Goal: Transaction & Acquisition: Purchase product/service

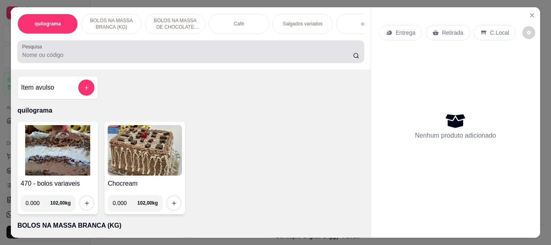
click at [35, 56] on input "Pesquisa" at bounding box center [187, 55] width 331 height 8
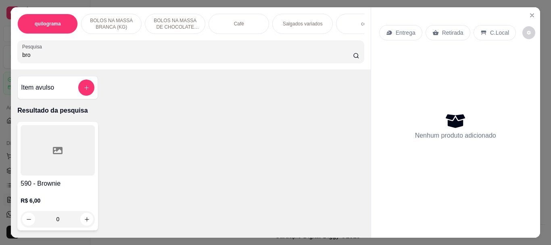
type input "bro"
click at [45, 136] on div at bounding box center [58, 150] width 74 height 50
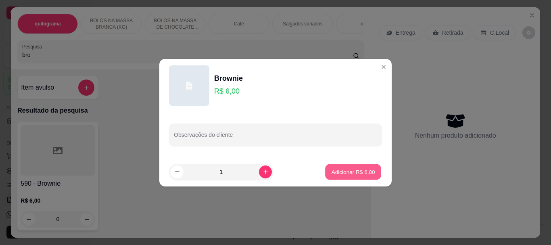
click at [349, 174] on p "Adicionar R$ 6,00" at bounding box center [353, 172] width 44 height 8
type input "1"
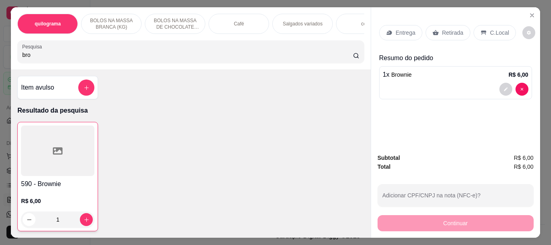
click at [442, 33] on p "Retirada" at bounding box center [452, 33] width 21 height 8
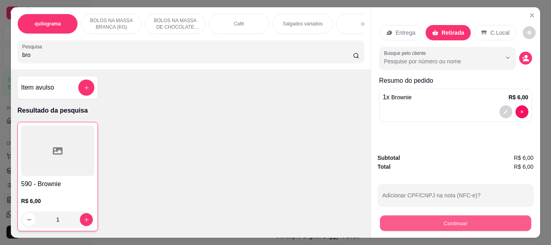
click at [434, 218] on button "Continuar" at bounding box center [455, 223] width 151 height 16
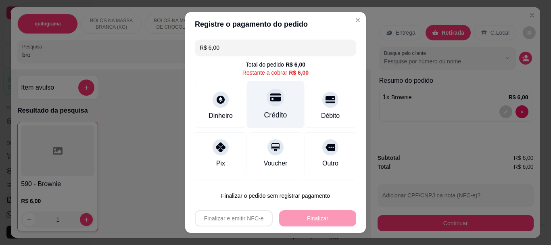
click at [270, 113] on div "Crédito" at bounding box center [275, 115] width 23 height 10
type input "R$ 0,00"
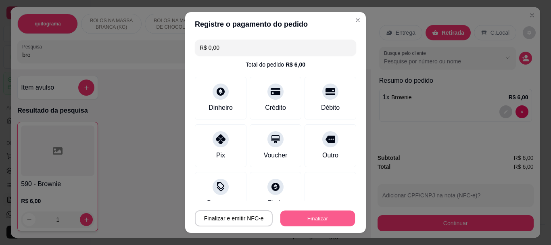
click at [298, 220] on button "Finalizar" at bounding box center [318, 218] width 75 height 16
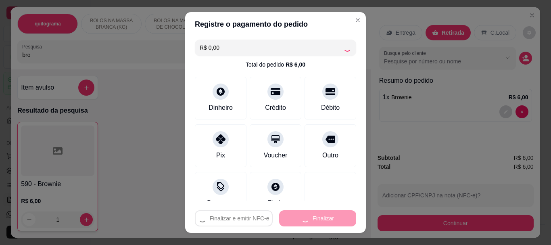
type input "0"
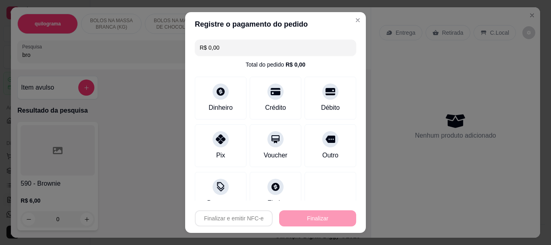
type input "-R$ 6,00"
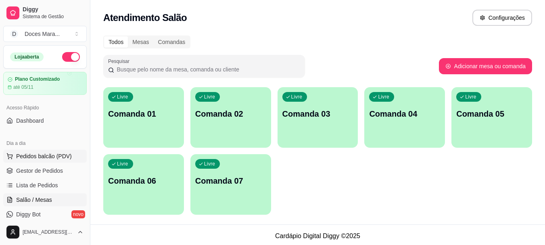
click at [37, 154] on span "Pedidos balcão (PDV)" at bounding box center [44, 156] width 56 height 8
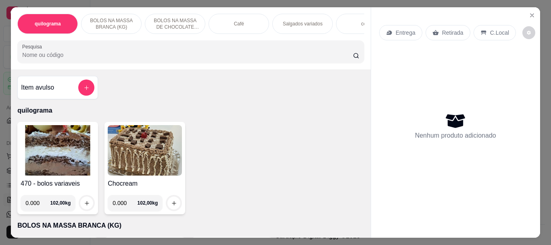
click at [70, 59] on input "Pesquisa" at bounding box center [187, 55] width 331 height 8
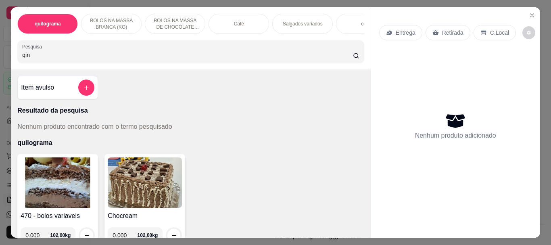
click at [22, 58] on input "qin" at bounding box center [187, 55] width 331 height 8
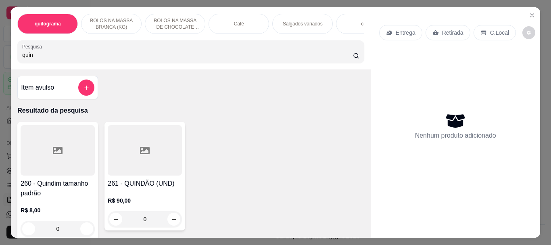
type input "quin"
click at [63, 133] on div at bounding box center [58, 150] width 74 height 50
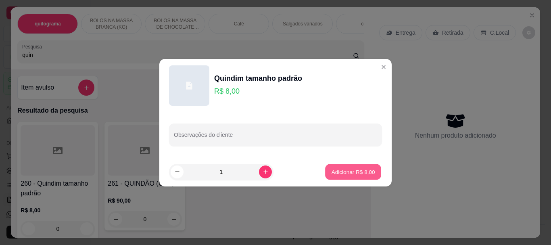
click at [352, 170] on p "Adicionar R$ 8,00" at bounding box center [353, 172] width 44 height 8
type input "1"
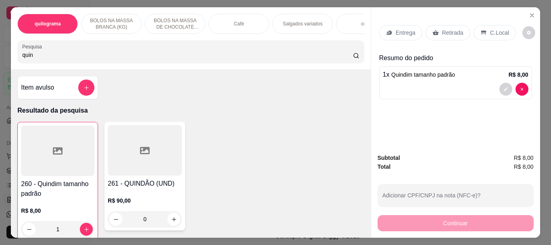
click at [38, 57] on input "quin" at bounding box center [187, 55] width 331 height 8
type input "q"
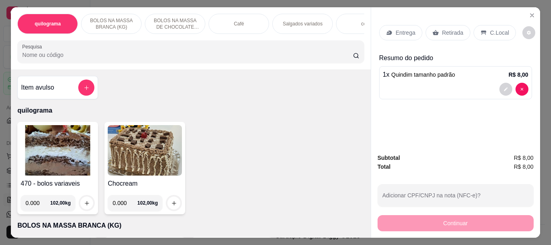
click at [241, 19] on div "Café" at bounding box center [239, 24] width 61 height 20
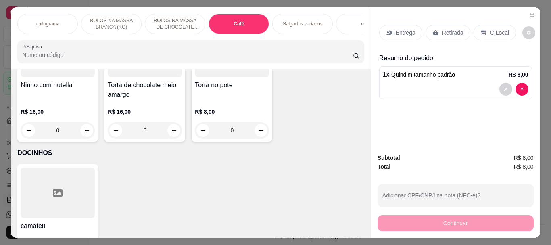
scroll to position [21, 0]
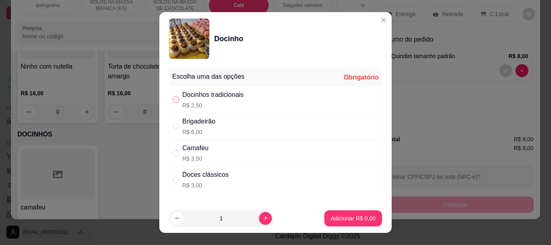
click at [173, 99] on input "" at bounding box center [176, 99] width 6 height 6
radio input "true"
click at [331, 221] on p "Adicionar R$ 2,50" at bounding box center [353, 218] width 44 height 8
type input "1"
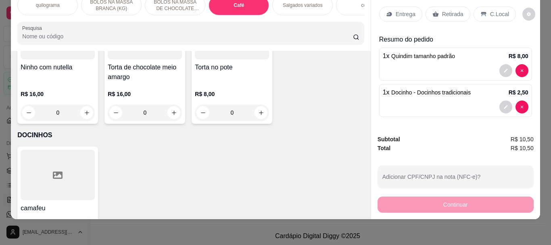
click at [44, 34] on input "Pesquisa" at bounding box center [187, 36] width 331 height 8
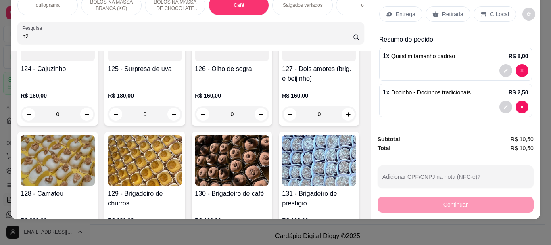
scroll to position [2991, 0]
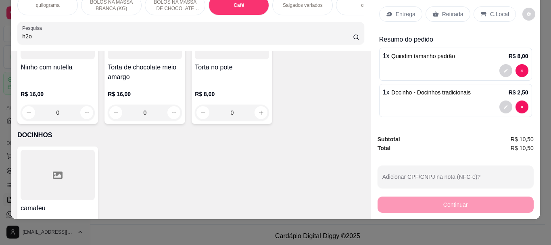
type input "h2o"
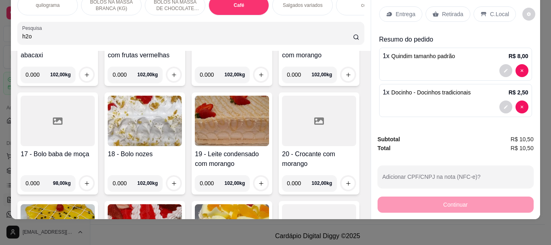
scroll to position [0, 0]
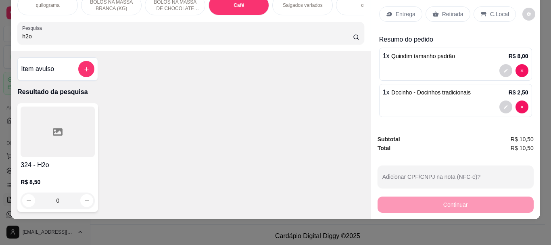
click at [59, 140] on div at bounding box center [58, 132] width 74 height 50
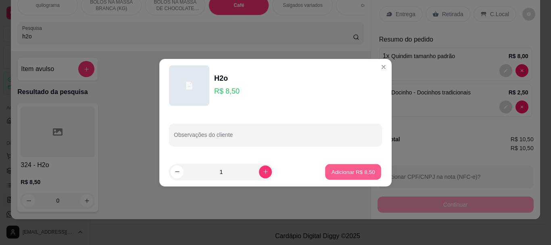
click at [343, 170] on p "Adicionar R$ 8,50" at bounding box center [353, 172] width 44 height 8
type input "1"
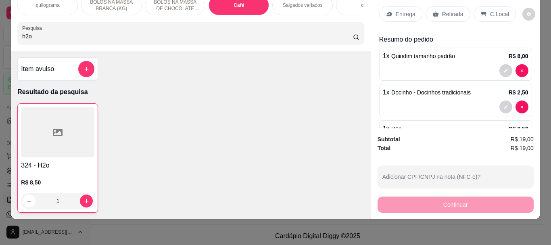
click at [442, 10] on p "Retirada" at bounding box center [452, 14] width 21 height 8
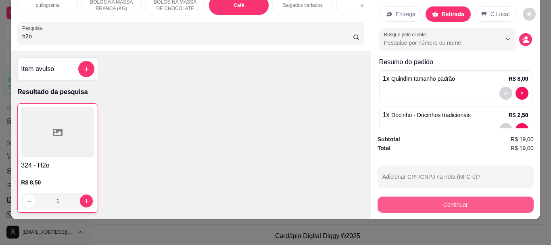
click at [452, 197] on button "Continuar" at bounding box center [456, 205] width 156 height 16
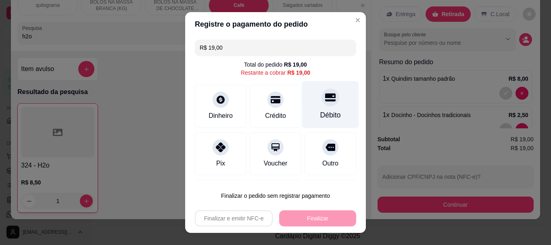
click at [302, 115] on div "Débito" at bounding box center [330, 104] width 57 height 47
type input "R$ 0,00"
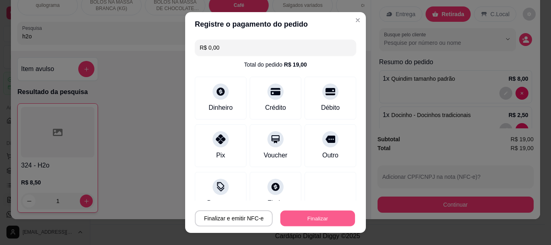
click at [313, 213] on button "Finalizar" at bounding box center [318, 218] width 75 height 16
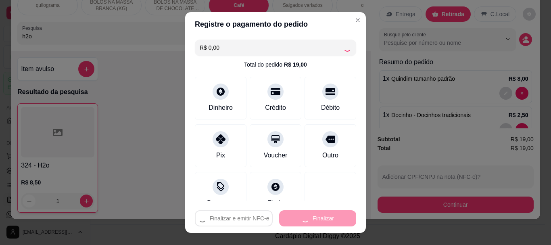
type input "0"
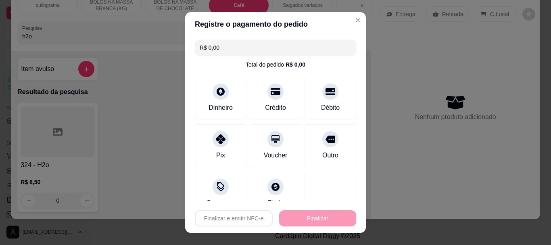
type input "-R$ 19,00"
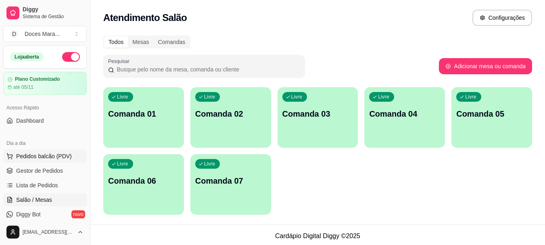
click at [55, 154] on span "Pedidos balcão (PDV)" at bounding box center [44, 156] width 56 height 8
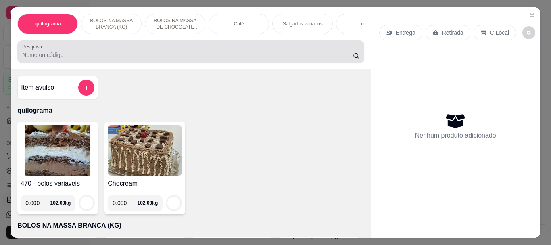
click at [53, 53] on div at bounding box center [190, 52] width 337 height 16
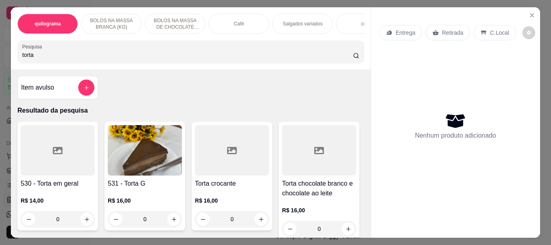
type input "torta"
click at [137, 140] on img at bounding box center [145, 150] width 74 height 50
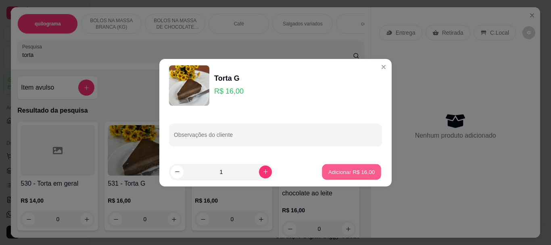
click at [330, 170] on p "Adicionar R$ 16,00" at bounding box center [352, 172] width 47 height 8
type input "1"
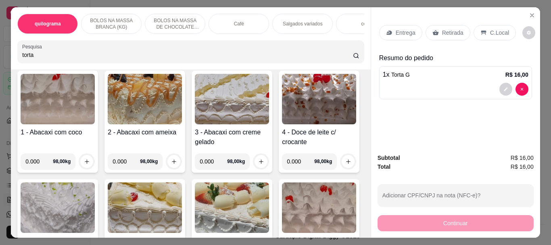
scroll to position [444, 0]
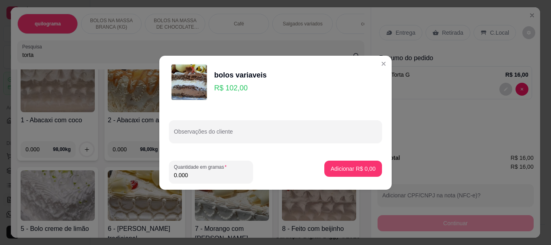
click at [208, 176] on input "0.000" at bounding box center [211, 175] width 74 height 8
type input "0.150"
click at [338, 170] on p "Adicionar R$ 15,30" at bounding box center [352, 169] width 48 height 8
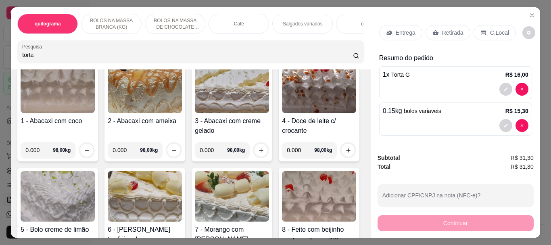
scroll to position [444, 0]
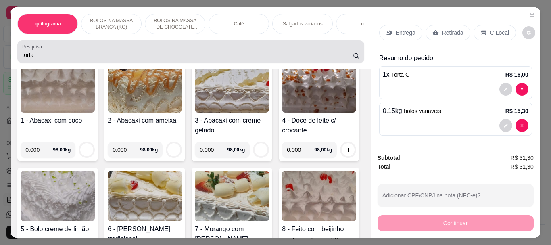
click at [43, 53] on div "torta" at bounding box center [190, 52] width 337 height 16
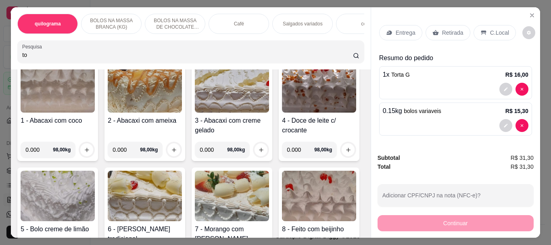
type input "t"
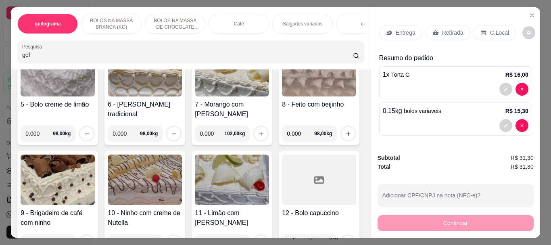
scroll to position [329, 0]
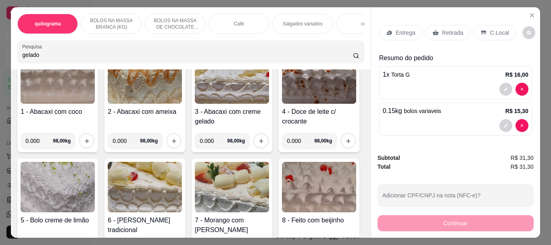
type input "gelado"
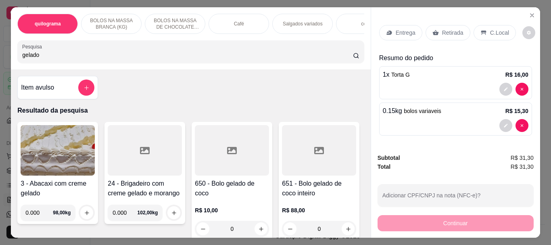
click at [248, 166] on div at bounding box center [232, 150] width 74 height 50
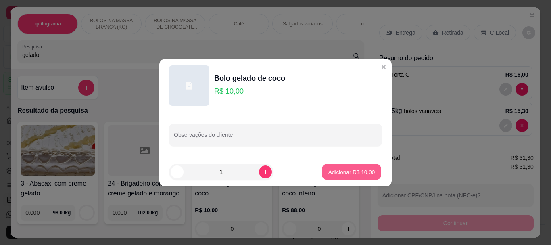
click at [337, 171] on p "Adicionar R$ 10,00" at bounding box center [352, 172] width 47 height 8
type input "1"
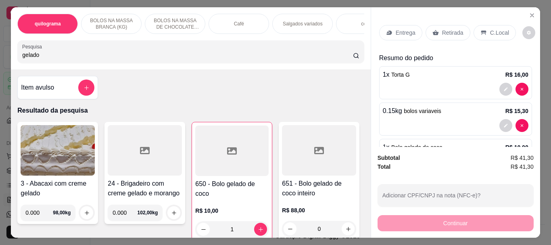
click at [442, 29] on p "Retirada" at bounding box center [452, 33] width 21 height 8
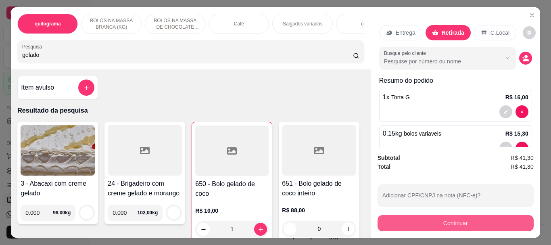
click at [435, 216] on button "Continuar" at bounding box center [456, 223] width 156 height 16
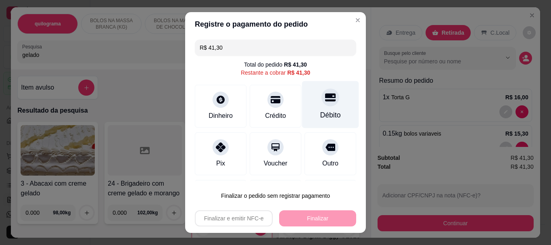
click at [321, 110] on div "Débito" at bounding box center [331, 115] width 21 height 10
type input "R$ 0,00"
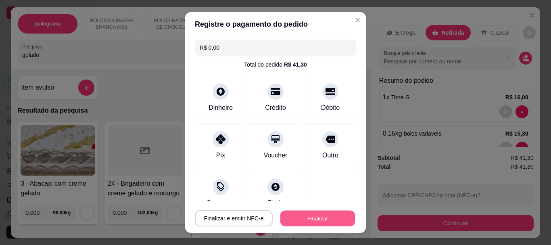
click at [301, 213] on button "Finalizar" at bounding box center [318, 218] width 75 height 16
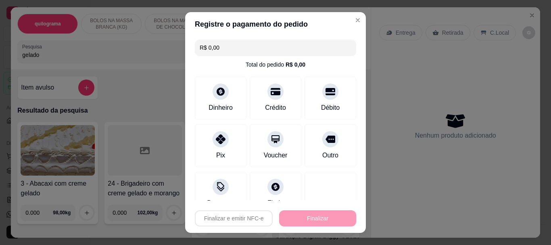
type input "0"
type input "-R$ 41,30"
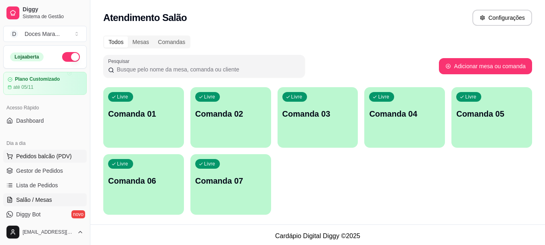
click at [54, 155] on span "Pedidos balcão (PDV)" at bounding box center [44, 156] width 56 height 8
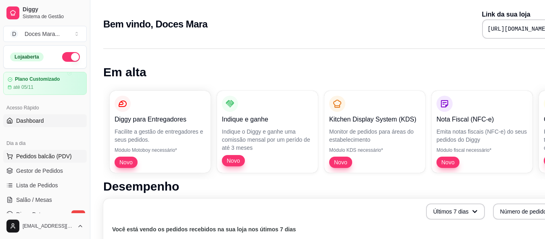
click at [43, 155] on span "Pedidos balcão (PDV)" at bounding box center [44, 156] width 56 height 8
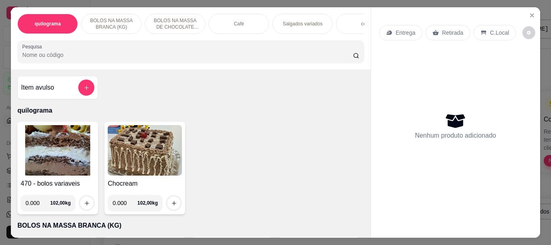
click at [242, 28] on div "Café" at bounding box center [239, 24] width 61 height 20
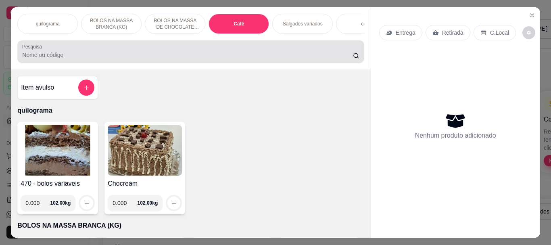
scroll to position [21, 0]
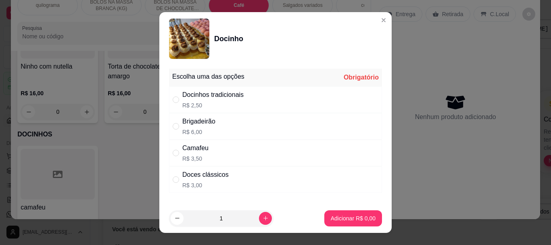
drag, startPoint x: 172, startPoint y: 97, endPoint x: 191, endPoint y: 136, distance: 43.7
click at [173, 98] on input "" at bounding box center [176, 99] width 6 height 6
radio input "true"
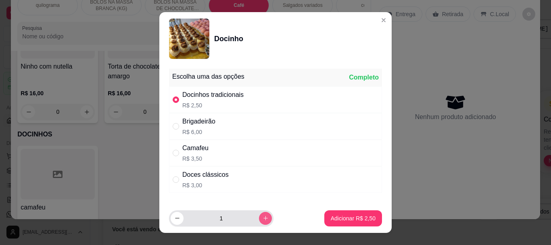
click at [264, 216] on icon "increase-product-quantity" at bounding box center [266, 218] width 4 height 4
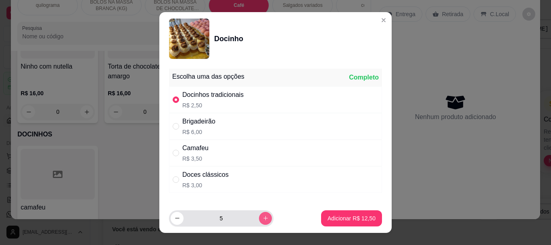
type input "6"
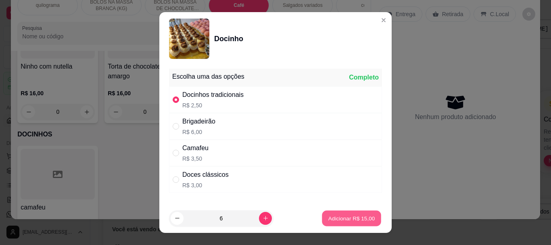
click at [329, 216] on p "Adicionar R$ 15,00" at bounding box center [352, 218] width 47 height 8
type input "6"
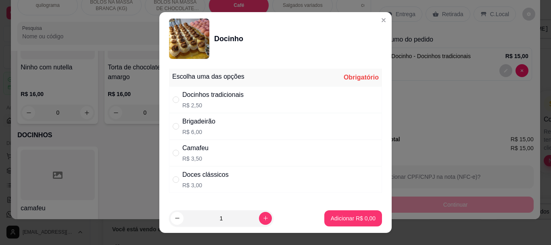
click at [222, 121] on div "Brigadeirão R$ 6,00" at bounding box center [275, 126] width 213 height 27
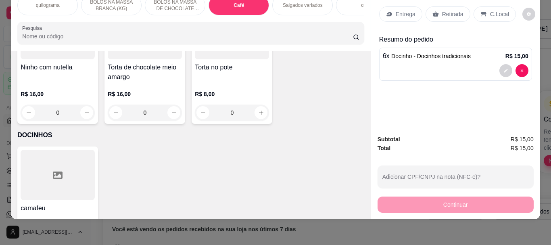
radio input "true"
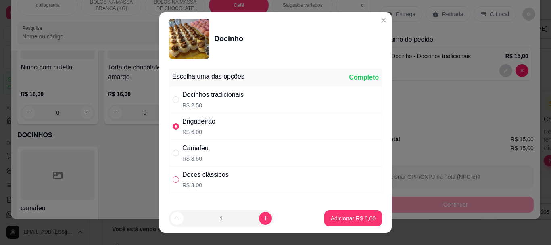
click at [173, 178] on input "" at bounding box center [176, 179] width 6 height 6
radio input "true"
radio input "false"
click at [259, 215] on button "increase-product-quantity" at bounding box center [265, 218] width 13 height 13
type input "2"
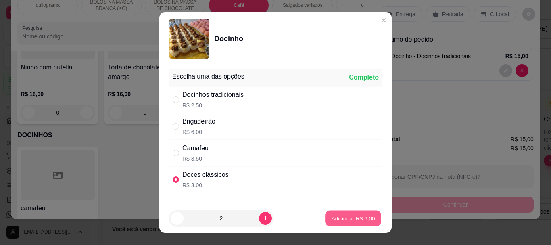
click at [340, 222] on button "Adicionar R$ 6,00" at bounding box center [353, 218] width 56 height 16
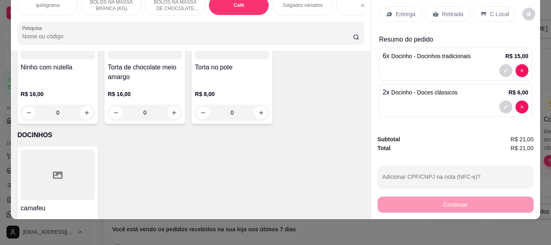
click at [445, 10] on p "Retirada" at bounding box center [452, 14] width 21 height 8
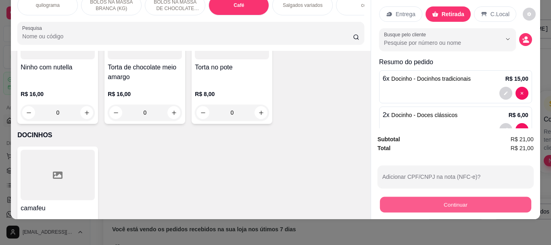
click at [438, 201] on button "Continuar" at bounding box center [455, 205] width 151 height 16
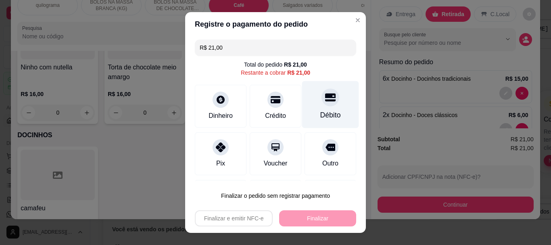
click at [321, 111] on div "Débito" at bounding box center [331, 115] width 21 height 10
type input "R$ 0,00"
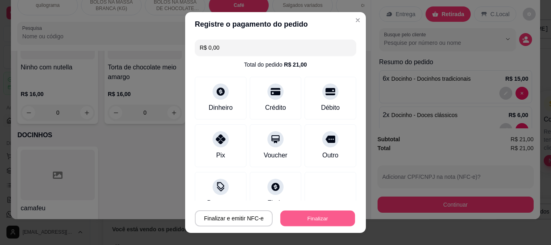
click at [300, 220] on button "Finalizar" at bounding box center [318, 218] width 75 height 16
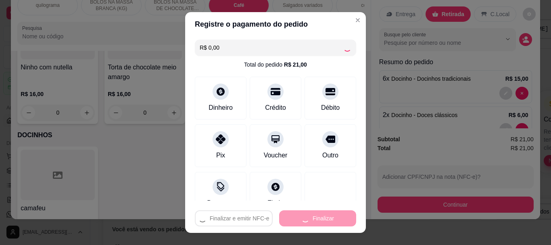
type input "0"
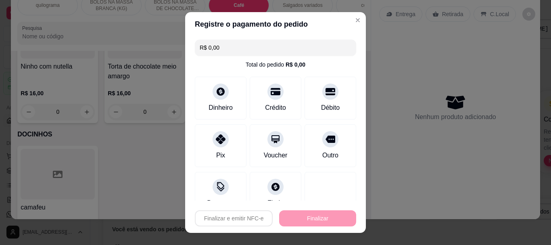
type input "-R$ 21,00"
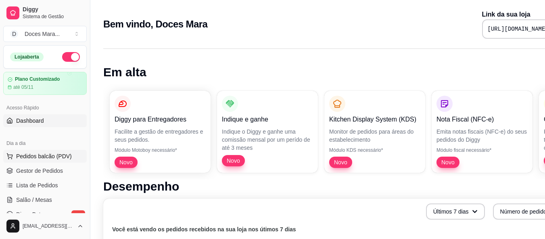
click at [40, 159] on span "Pedidos balcão (PDV)" at bounding box center [44, 156] width 56 height 8
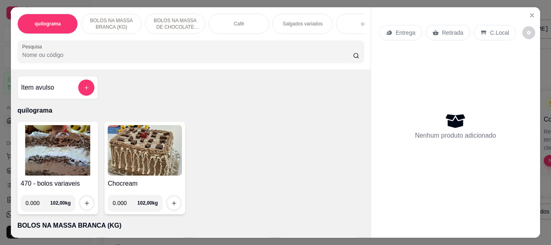
click at [43, 174] on img at bounding box center [58, 150] width 74 height 50
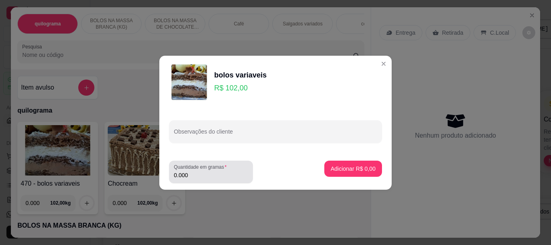
click at [213, 177] on input "0.000" at bounding box center [211, 175] width 74 height 8
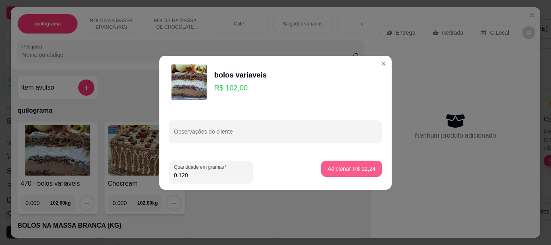
type input "0.120"
click at [342, 173] on button "Adicionar R$ 12,24" at bounding box center [351, 169] width 59 height 16
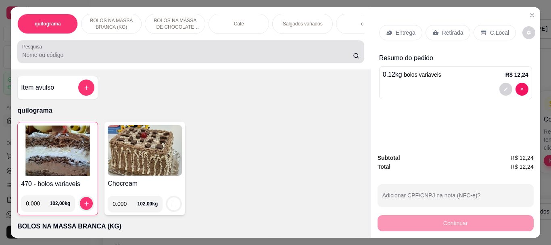
click at [52, 56] on input "Pesquisa" at bounding box center [187, 55] width 331 height 8
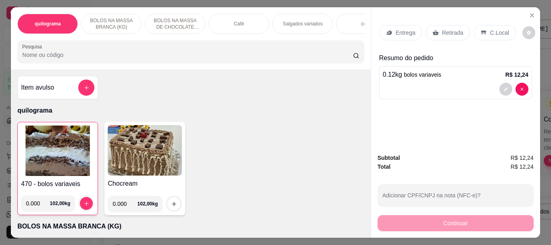
type input "d"
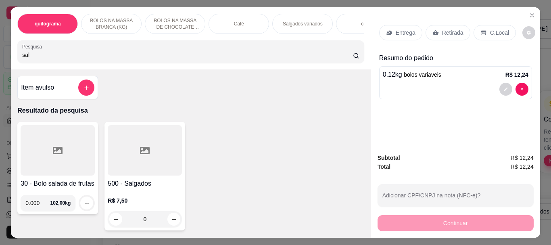
type input "sal"
click at [130, 162] on div at bounding box center [145, 150] width 74 height 50
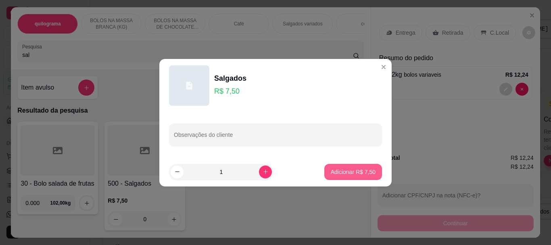
click at [325, 171] on button "Adicionar R$ 7,50" at bounding box center [354, 172] width 58 height 16
type input "1"
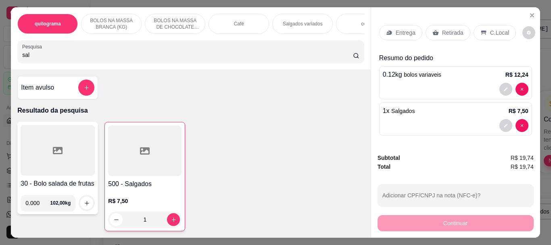
click at [34, 58] on input "sal" at bounding box center [187, 55] width 331 height 8
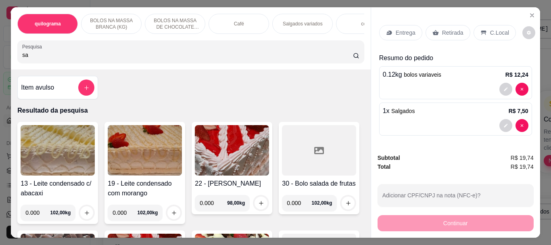
type input "s"
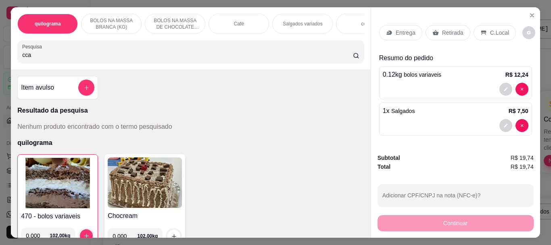
click at [22, 58] on input "cca" at bounding box center [187, 55] width 331 height 8
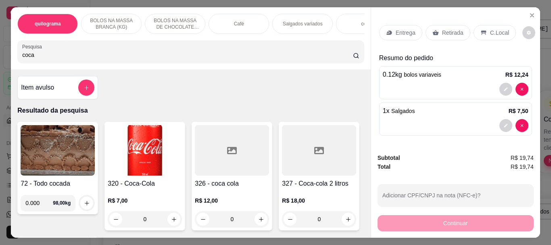
type input "coca"
click at [128, 140] on img at bounding box center [145, 150] width 74 height 50
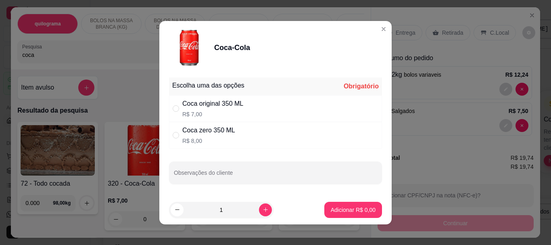
click at [176, 107] on div "" at bounding box center [178, 108] width 10 height 9
radio input "true"
click at [335, 206] on p "Adicionar R$ 7,00" at bounding box center [353, 210] width 44 height 8
type input "1"
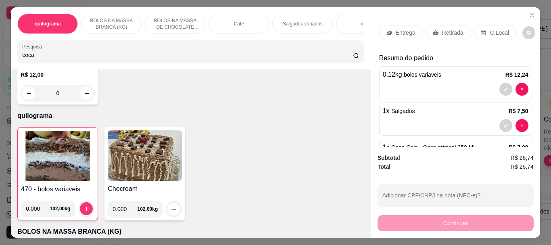
scroll to position [242, 0]
click at [45, 181] on img at bounding box center [57, 155] width 73 height 50
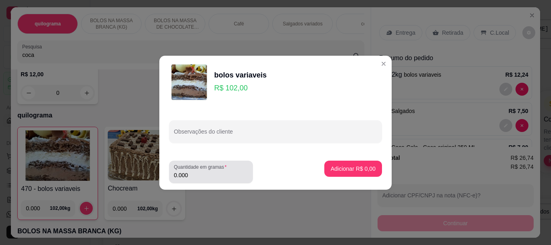
click at [215, 172] on input "0.000" at bounding box center [211, 175] width 74 height 8
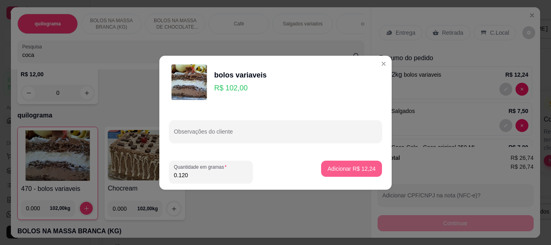
type input "0.120"
click at [329, 169] on p "Adicionar R$ 12,24" at bounding box center [352, 169] width 47 height 8
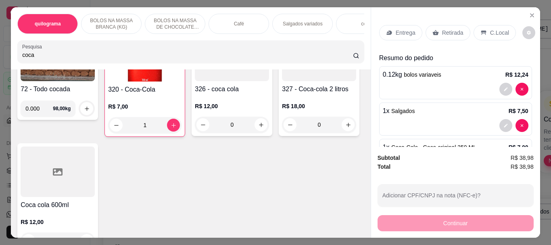
scroll to position [161, 0]
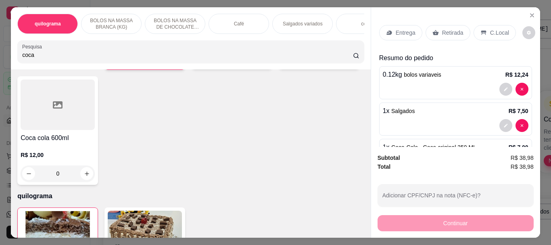
click at [61, 224] on img at bounding box center [57, 236] width 73 height 50
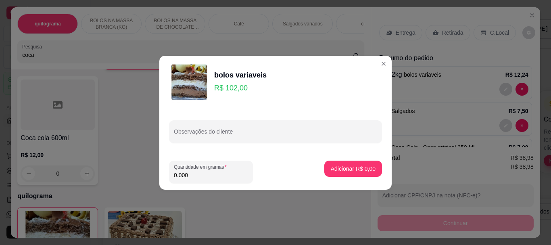
click at [207, 174] on input "0.000" at bounding box center [211, 175] width 74 height 8
type input "0.110"
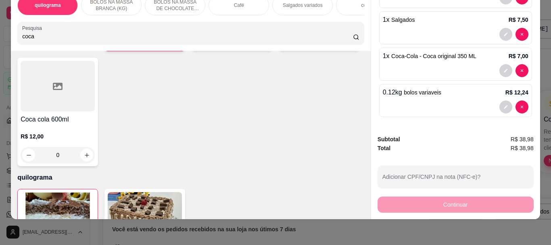
scroll to position [0, 0]
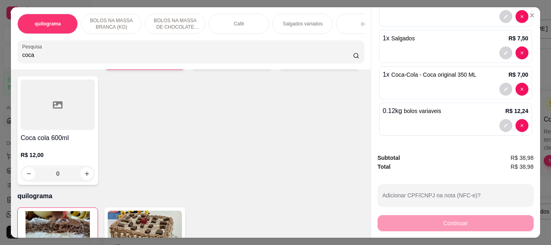
click at [44, 56] on input "coca" at bounding box center [187, 55] width 331 height 8
type input "c"
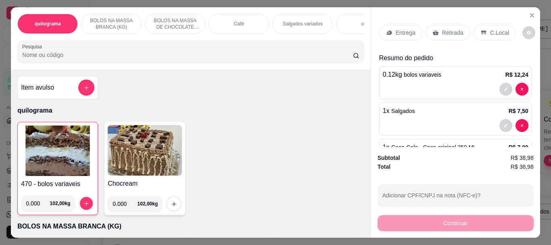
click at [448, 31] on p "Retirada" at bounding box center [452, 33] width 21 height 8
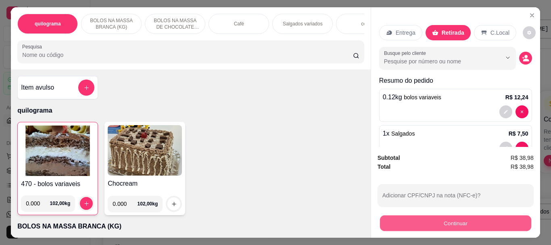
click at [450, 224] on button "Continuar" at bounding box center [455, 223] width 151 height 16
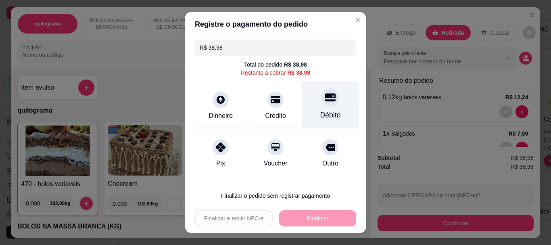
click at [312, 106] on div "Débito" at bounding box center [330, 104] width 57 height 47
type input "R$ 0,00"
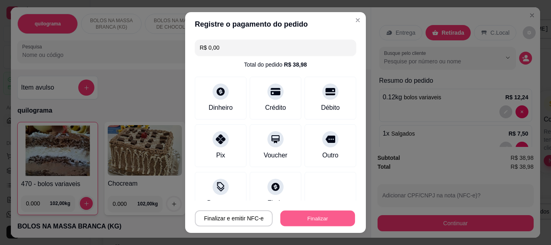
click at [311, 214] on button "Finalizar" at bounding box center [318, 218] width 75 height 16
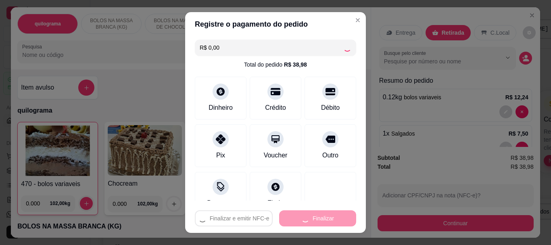
type input "0"
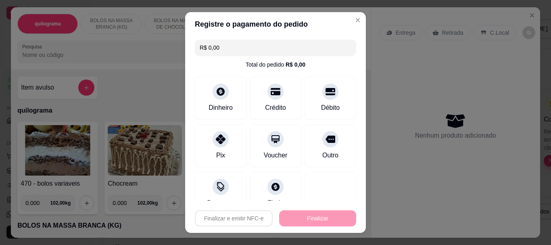
type input "-R$ 38,98"
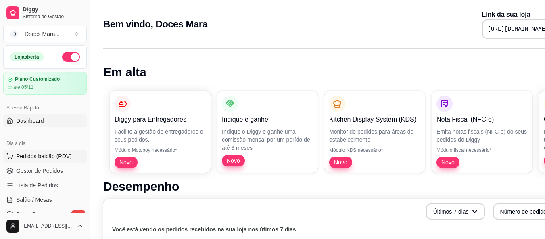
click at [37, 159] on span "Pedidos balcão (PDV)" at bounding box center [44, 156] width 56 height 8
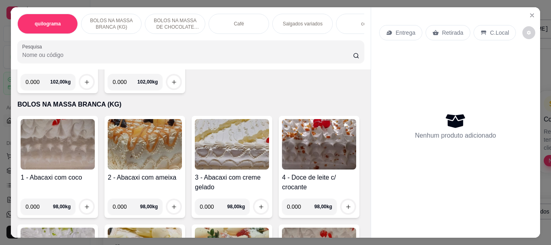
scroll to position [161, 0]
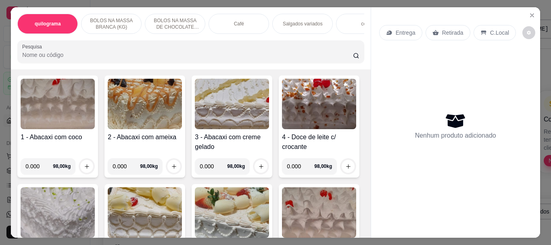
click at [56, 126] on img at bounding box center [58, 104] width 74 height 50
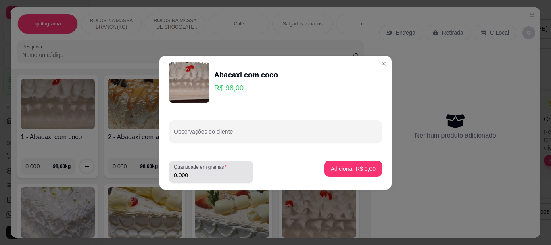
click at [205, 175] on input "0.000" at bounding box center [211, 175] width 74 height 8
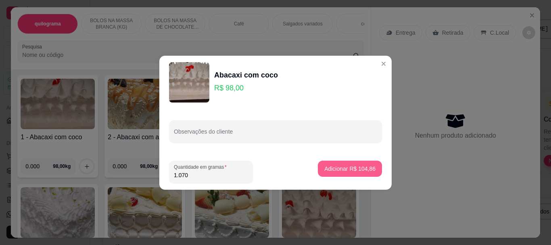
type input "1.070"
click at [329, 166] on p "Adicionar R$ 104,86" at bounding box center [350, 169] width 51 height 8
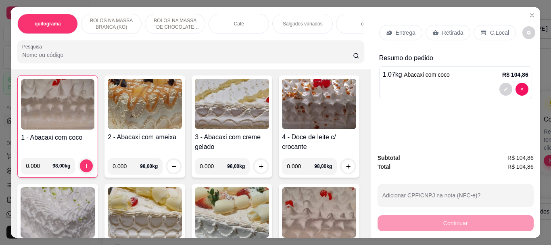
click at [447, 30] on p "Retirada" at bounding box center [452, 33] width 21 height 8
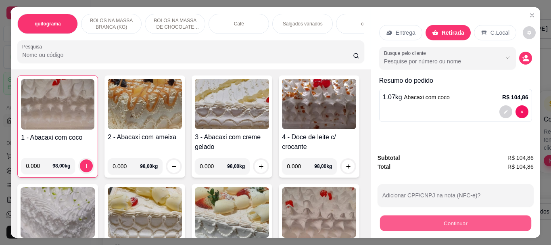
click at [445, 220] on button "Continuar" at bounding box center [455, 223] width 151 height 16
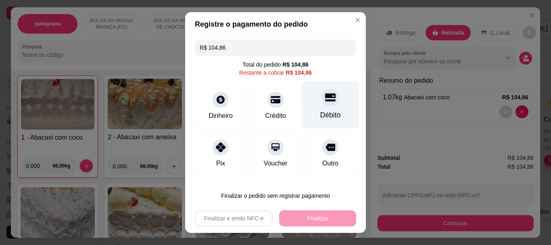
click at [321, 113] on div "Débito" at bounding box center [331, 115] width 21 height 10
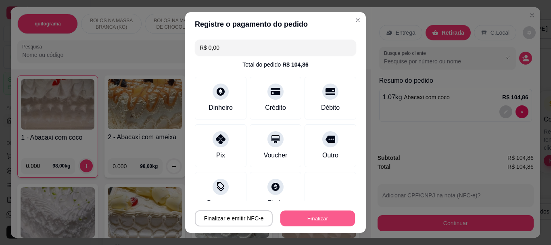
click at [324, 217] on button "Finalizar" at bounding box center [318, 218] width 75 height 16
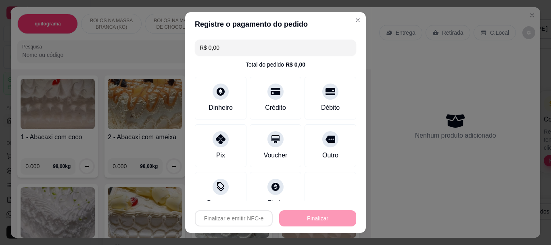
type input "-R$ 104,86"
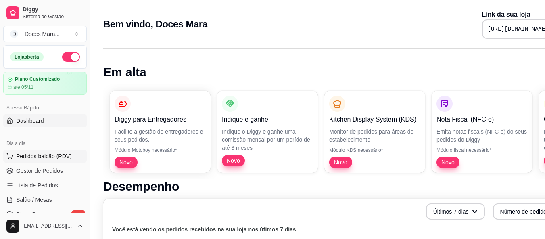
click at [49, 154] on span "Pedidos balcão (PDV)" at bounding box center [44, 156] width 56 height 8
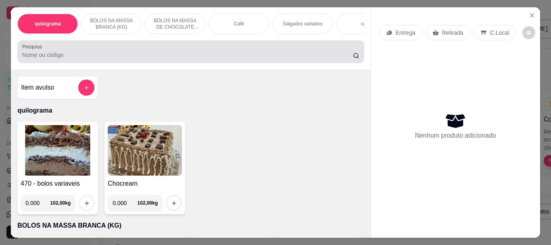
click at [29, 59] on input "Pesquisa" at bounding box center [187, 55] width 331 height 8
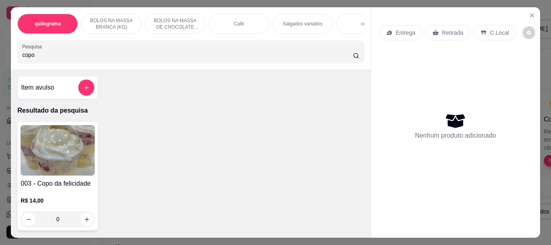
type input "copo"
click at [75, 158] on img at bounding box center [58, 150] width 74 height 50
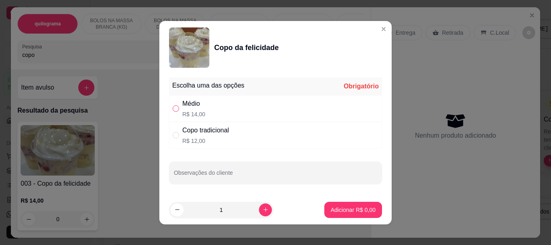
click at [174, 108] on input "" at bounding box center [176, 108] width 6 height 6
radio input "true"
click at [353, 212] on p "Adicionar R$ 14,00" at bounding box center [352, 210] width 47 height 8
type input "1"
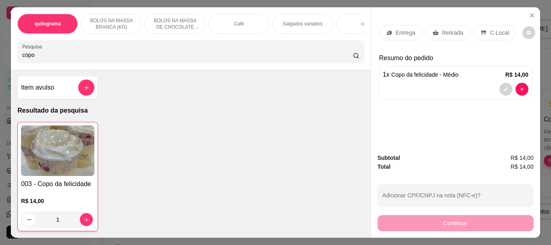
click at [452, 29] on p "Retirada" at bounding box center [452, 33] width 21 height 8
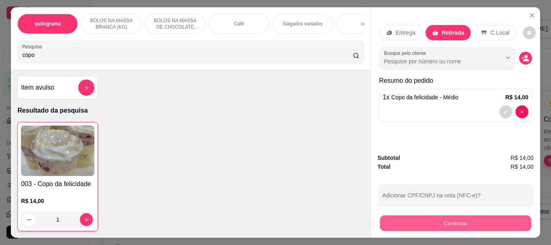
click at [463, 216] on button "Continuar" at bounding box center [455, 223] width 151 height 16
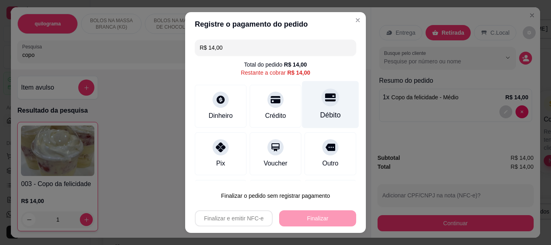
click at [325, 115] on div "Débito" at bounding box center [331, 115] width 21 height 10
type input "R$ 0,00"
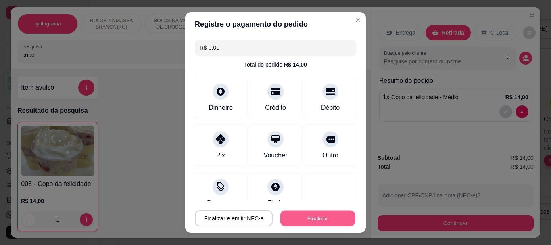
click at [319, 212] on button "Finalizar" at bounding box center [318, 218] width 75 height 16
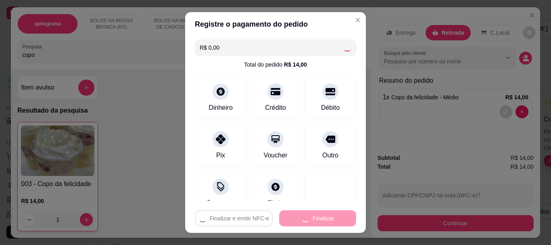
type input "0"
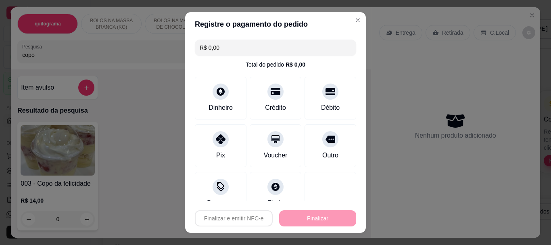
type input "-R$ 14,00"
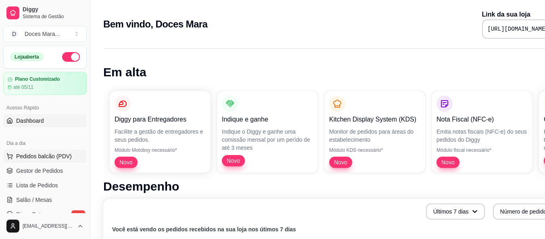
click at [44, 152] on span "Pedidos balcão (PDV)" at bounding box center [44, 156] width 56 height 8
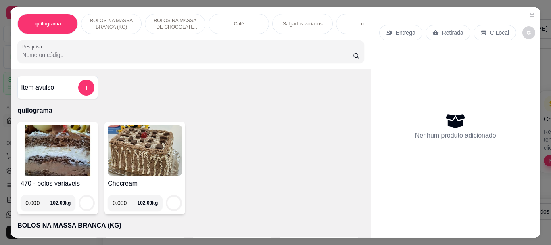
click at [57, 167] on img at bounding box center [58, 150] width 74 height 50
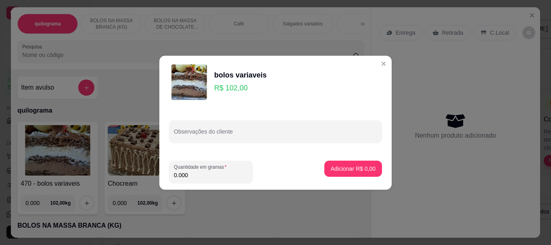
click at [195, 175] on input "0.000" at bounding box center [211, 175] width 74 height 8
type input "0.240"
click at [338, 168] on p "Adicionar R$ 24,48" at bounding box center [352, 169] width 47 height 8
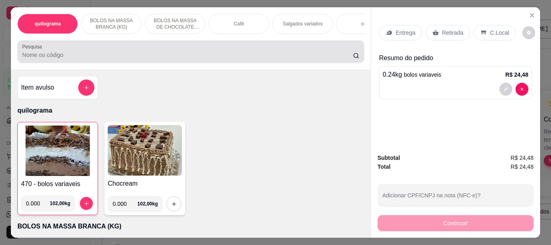
click at [40, 59] on input "Pesquisa" at bounding box center [187, 55] width 331 height 8
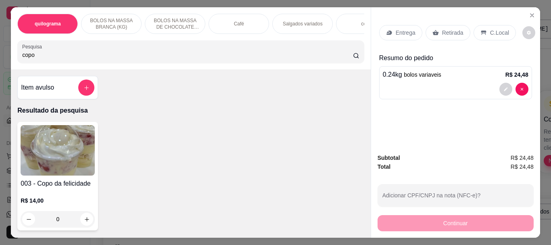
type input "copo"
click at [63, 151] on img at bounding box center [58, 150] width 74 height 50
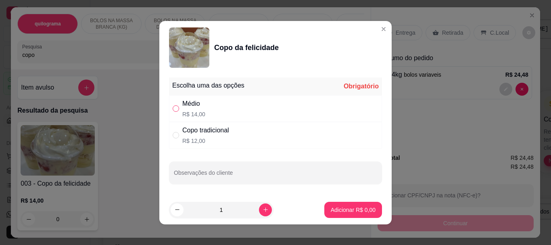
click at [175, 109] on input "" at bounding box center [176, 108] width 6 height 6
radio input "true"
click at [325, 205] on button "Adicionar R$ 14,00" at bounding box center [351, 210] width 61 height 16
type input "1"
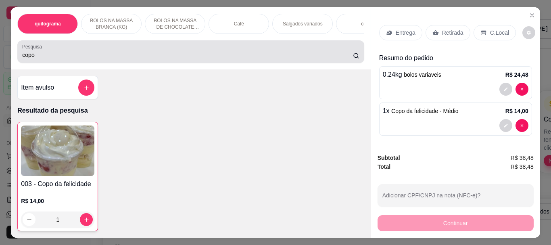
click at [34, 55] on input "copo" at bounding box center [187, 55] width 331 height 8
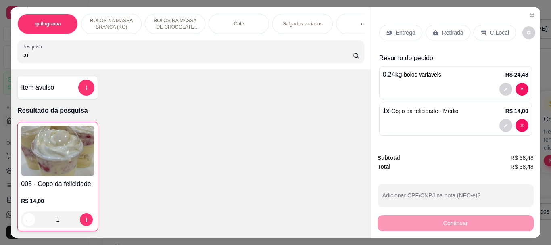
type input "c"
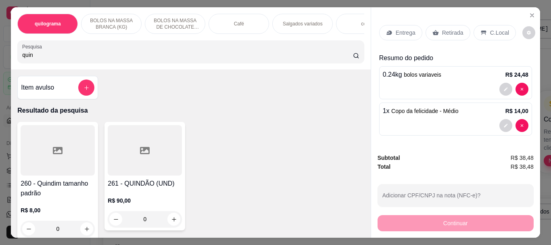
type input "quin"
click at [58, 151] on icon at bounding box center [58, 150] width 10 height 7
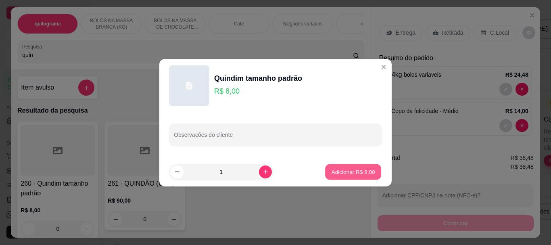
click at [344, 168] on button "Adicionar R$ 8,00" at bounding box center [353, 172] width 56 height 16
type input "1"
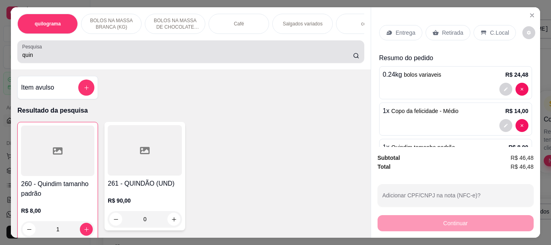
click at [37, 59] on input "quin" at bounding box center [187, 55] width 331 height 8
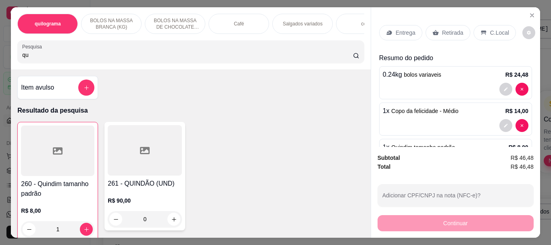
type input "q"
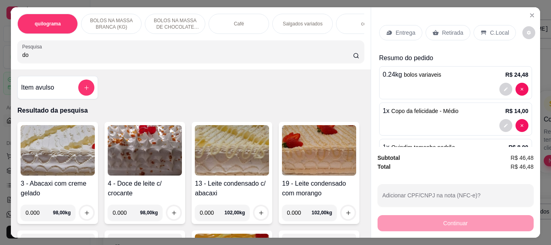
type input "do"
click at [211, 23] on div "Café" at bounding box center [239, 24] width 61 height 20
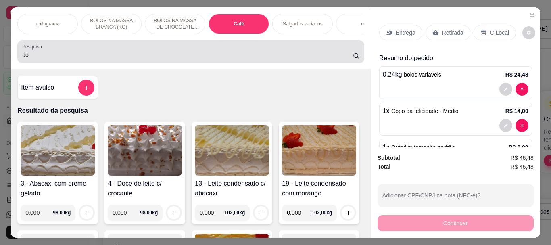
scroll to position [21, 0]
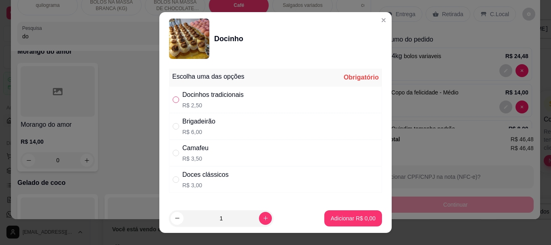
click at [174, 100] on input "" at bounding box center [176, 99] width 6 height 6
radio input "true"
click at [337, 219] on p "Adicionar R$ 2,50" at bounding box center [353, 218] width 44 height 8
type input "1"
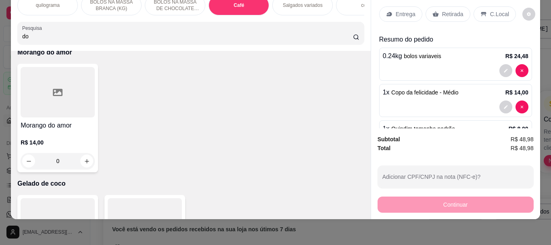
scroll to position [3900, 0]
click at [48, 34] on input "do" at bounding box center [187, 36] width 331 height 8
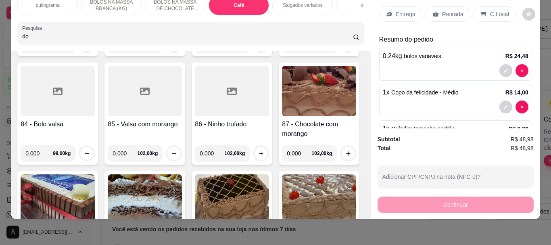
type input "d"
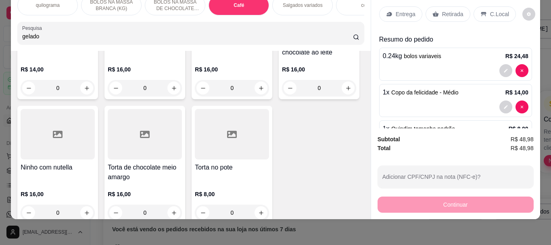
scroll to position [2884, 0]
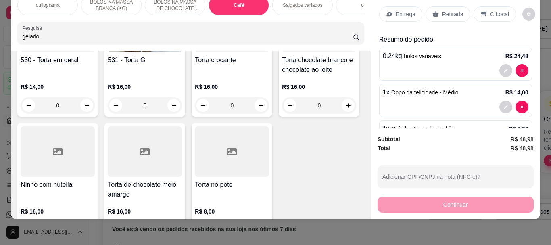
type input "gelado"
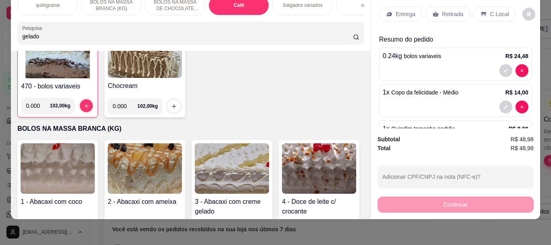
scroll to position [0, 0]
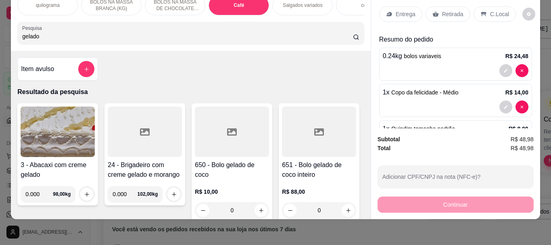
click at [192, 137] on div "650 - Bolo gelado de coco R$ 10,00 0" at bounding box center [232, 162] width 81 height 118
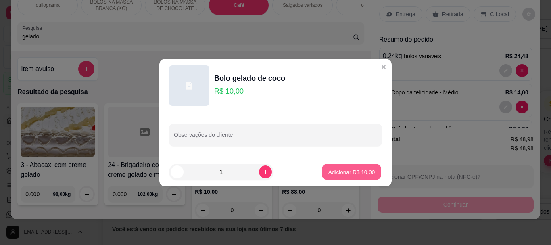
click at [336, 173] on p "Adicionar R$ 10,00" at bounding box center [352, 172] width 47 height 8
type input "1"
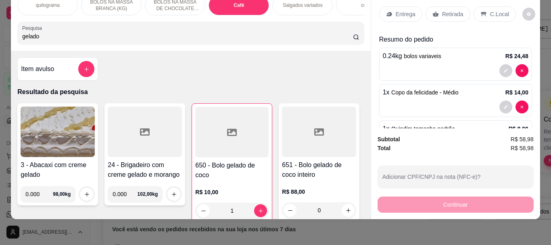
click at [39, 35] on input "gelado" at bounding box center [187, 36] width 331 height 8
type input "g"
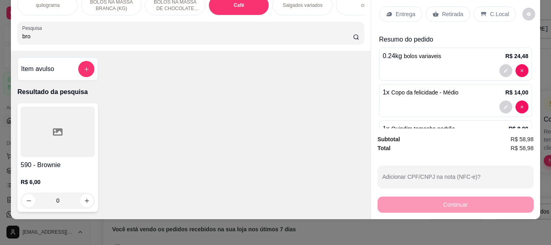
type input "bro"
click at [53, 134] on icon at bounding box center [58, 132] width 10 height 10
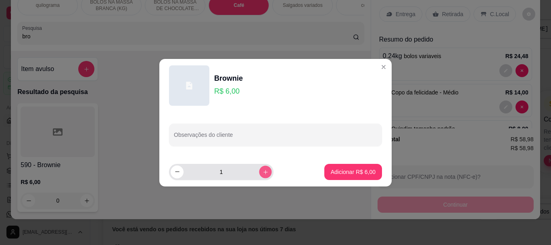
click at [263, 171] on icon "increase-product-quantity" at bounding box center [266, 172] width 6 height 6
type input "3"
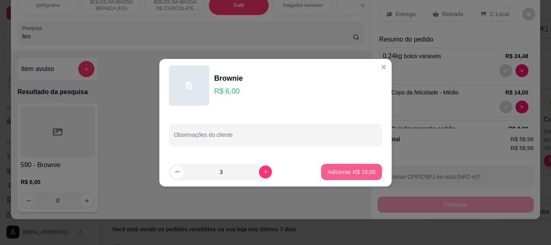
click at [321, 168] on div "Adicionar R$ 18,00" at bounding box center [351, 172] width 61 height 16
click at [331, 169] on p "Adicionar R$ 18,00" at bounding box center [352, 172] width 47 height 8
type input "3"
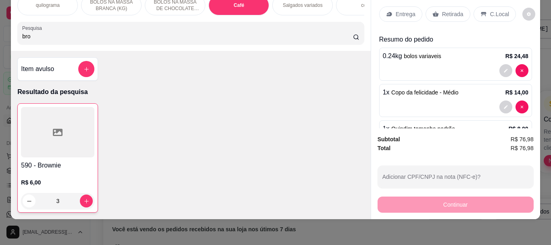
click at [438, 8] on div "Retirada" at bounding box center [448, 13] width 45 height 15
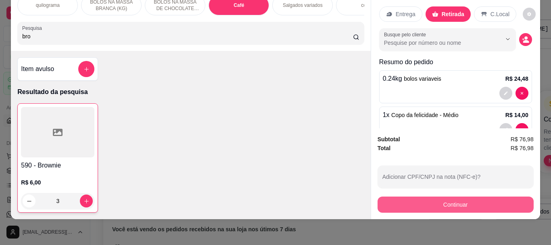
click at [434, 198] on button "Continuar" at bounding box center [456, 205] width 156 height 16
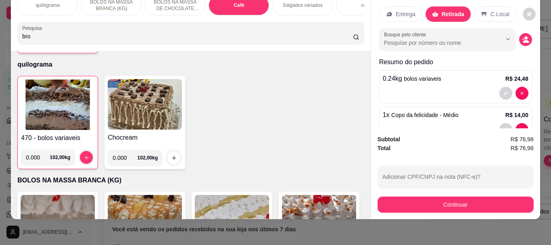
scroll to position [161, 0]
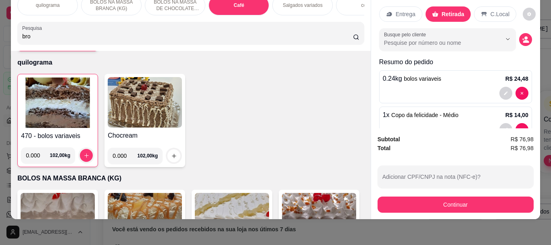
click at [61, 103] on img at bounding box center [57, 103] width 73 height 50
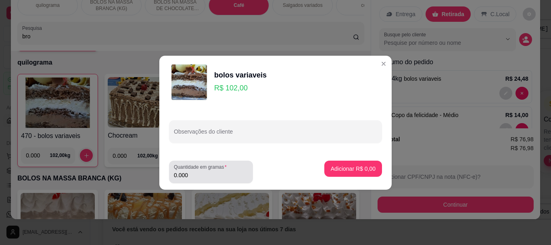
click at [197, 173] on input "0.000" at bounding box center [211, 175] width 74 height 8
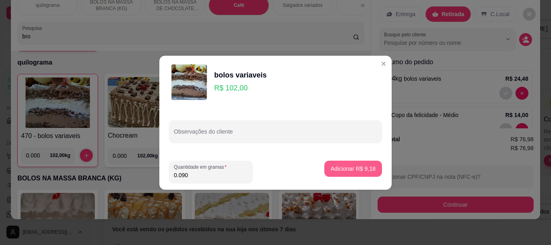
type input "0.090"
click at [333, 167] on p "Adicionar R$ 9,18" at bounding box center [353, 169] width 44 height 8
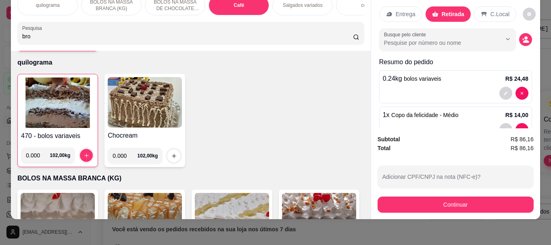
click at [35, 34] on input "bro" at bounding box center [187, 36] width 331 height 8
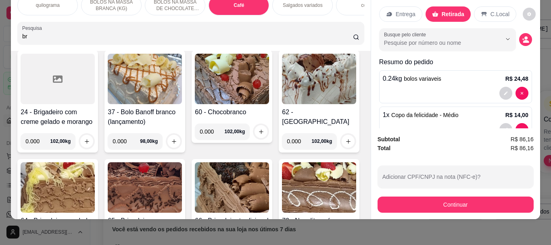
type input "b"
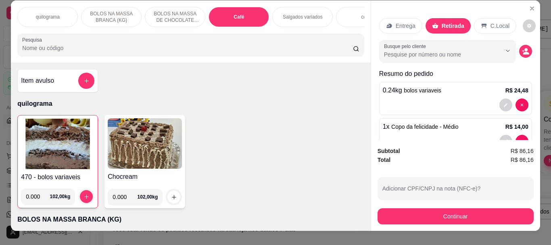
scroll to position [0, 0]
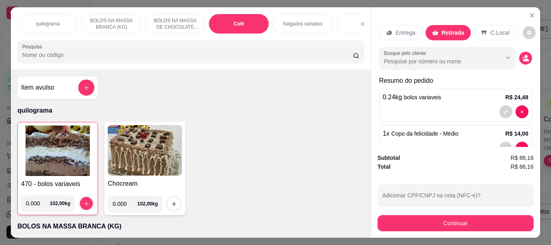
click at [242, 25] on div "Café" at bounding box center [239, 24] width 61 height 20
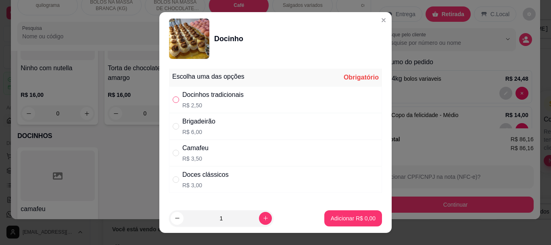
click at [173, 97] on input "" at bounding box center [176, 99] width 6 height 6
radio input "true"
click at [337, 214] on p "Adicionar R$ 2,50" at bounding box center [353, 218] width 44 height 8
type input "2"
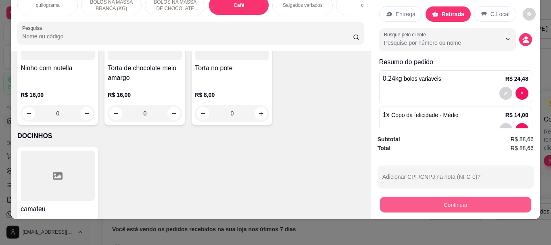
click at [443, 197] on button "Continuar" at bounding box center [455, 205] width 151 height 16
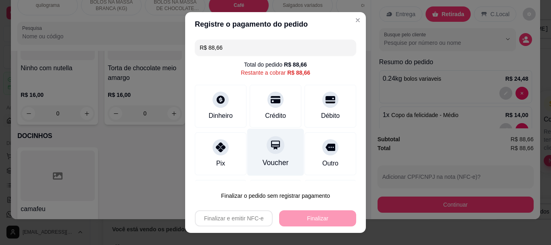
click at [267, 151] on div at bounding box center [276, 145] width 18 height 18
type input "R$ 0,00"
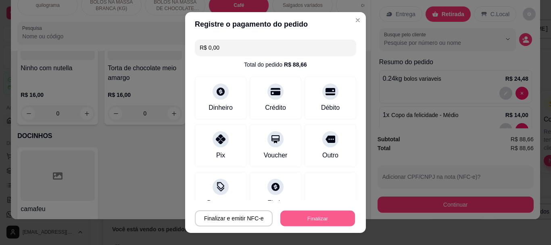
click at [303, 214] on button "Finalizar" at bounding box center [318, 218] width 75 height 16
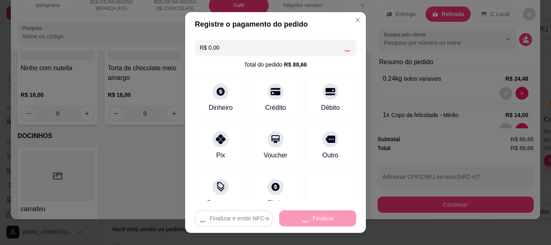
type input "0"
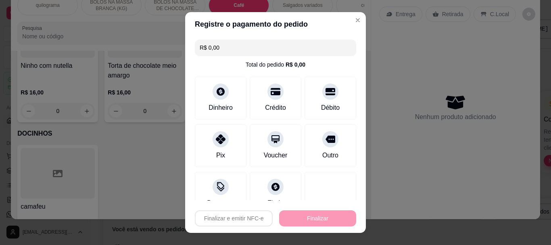
type input "-R$ 88,66"
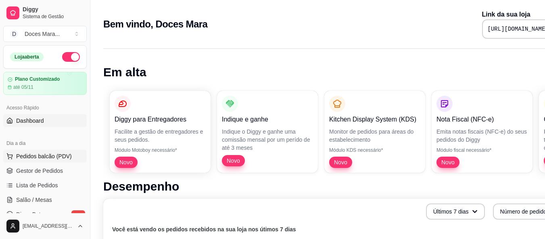
click at [48, 154] on span "Pedidos balcão (PDV)" at bounding box center [44, 156] width 56 height 8
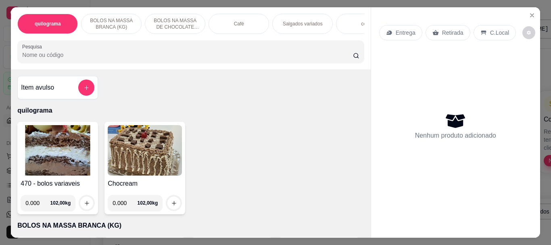
click at [50, 142] on img at bounding box center [58, 150] width 74 height 50
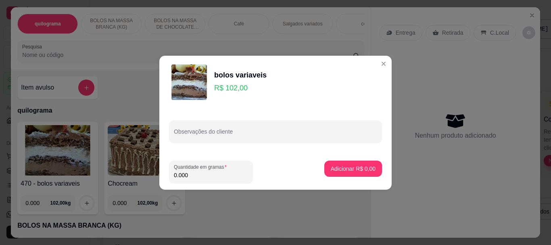
click at [201, 173] on input "0.000" at bounding box center [211, 175] width 74 height 8
type input "0.190"
click at [335, 165] on p "Adicionar R$ 19,38" at bounding box center [352, 169] width 47 height 8
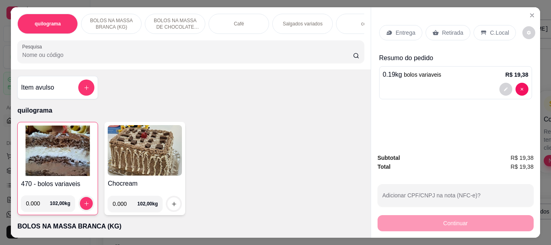
click at [453, 29] on p "Retirada" at bounding box center [452, 33] width 21 height 8
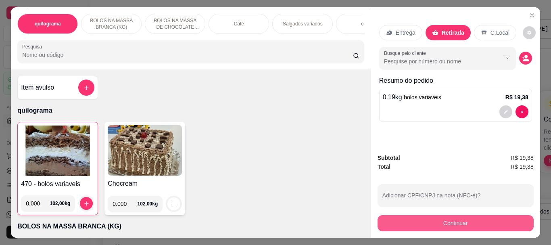
click at [438, 221] on button "Continuar" at bounding box center [456, 223] width 156 height 16
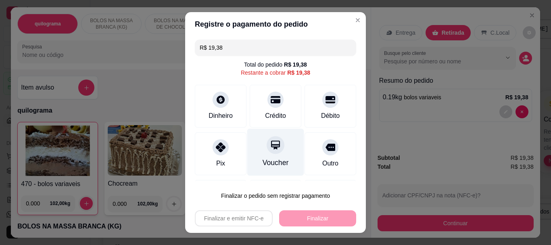
click at [271, 151] on div at bounding box center [276, 145] width 18 height 18
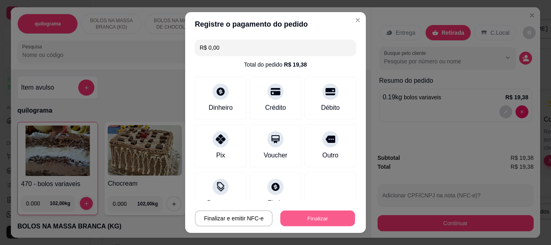
click at [305, 222] on button "Finalizar" at bounding box center [318, 218] width 75 height 16
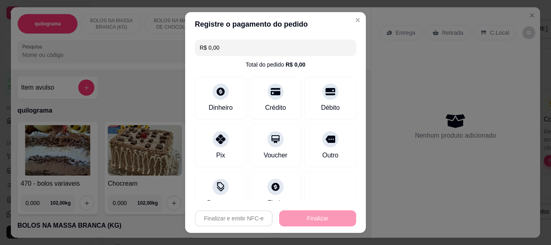
type input "-R$ 19,38"
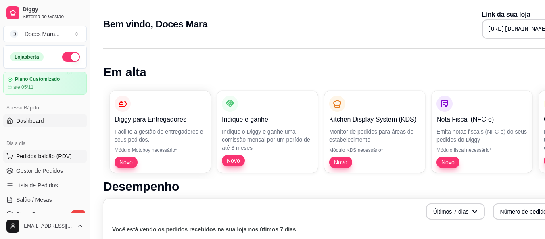
click at [24, 153] on span "Pedidos balcão (PDV)" at bounding box center [44, 156] width 56 height 8
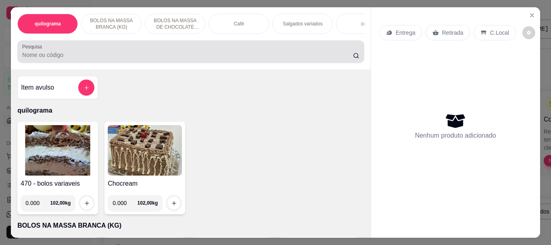
click at [36, 59] on input "Pesquisa" at bounding box center [187, 55] width 331 height 8
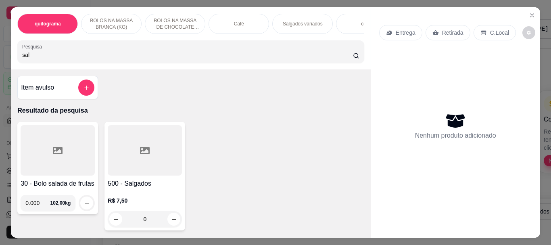
type input "sal"
click at [116, 154] on div at bounding box center [145, 150] width 74 height 50
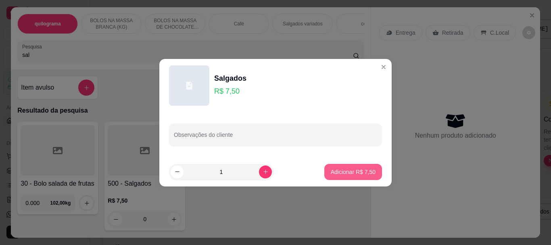
click at [331, 168] on p "Adicionar R$ 7,50" at bounding box center [353, 172] width 45 height 8
type input "1"
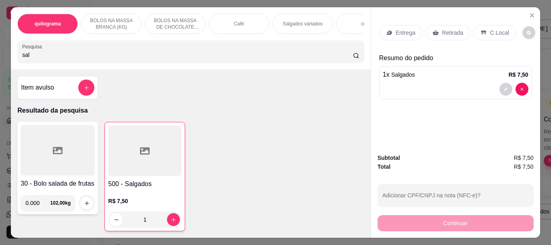
click at [245, 23] on div "Café" at bounding box center [239, 24] width 61 height 20
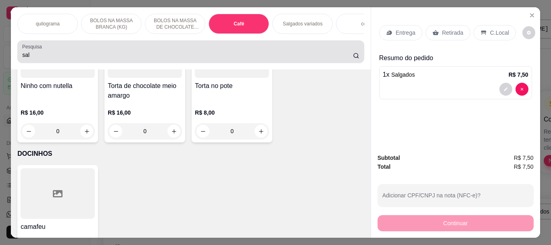
scroll to position [21, 0]
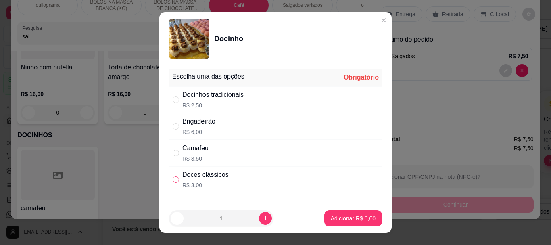
click at [174, 180] on input "" at bounding box center [176, 179] width 6 height 6
radio input "true"
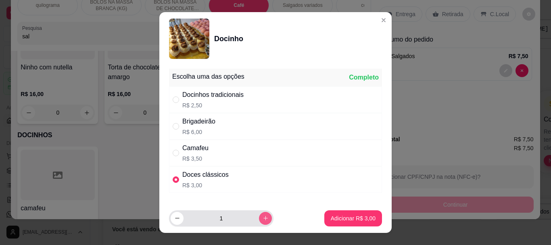
click at [263, 216] on icon "increase-product-quantity" at bounding box center [266, 218] width 6 height 6
type input "2"
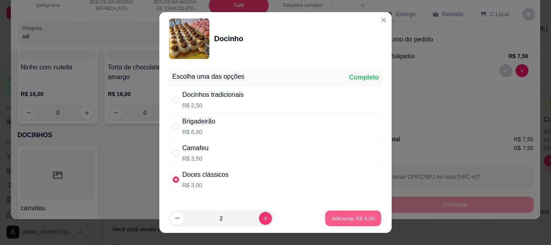
click at [342, 218] on p "Adicionar R$ 6,00" at bounding box center [353, 218] width 44 height 8
type input "2"
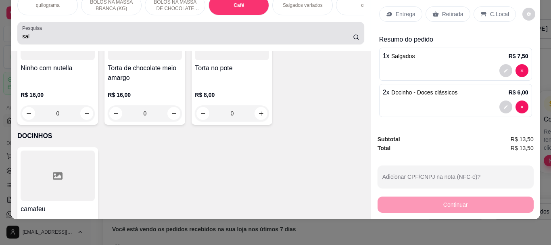
click at [35, 36] on input "sal" at bounding box center [187, 36] width 331 height 8
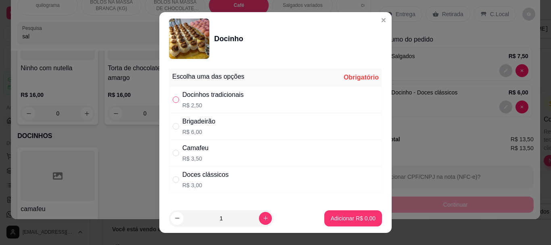
click at [173, 98] on input "" at bounding box center [176, 99] width 6 height 6
radio input "true"
click at [331, 215] on p "Adicionar R$ 2,50" at bounding box center [353, 218] width 44 height 8
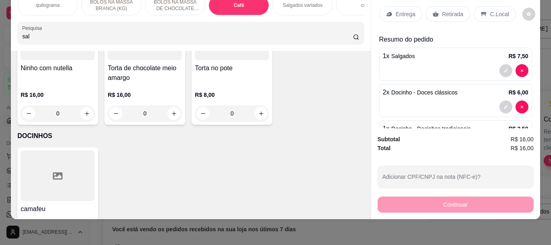
click at [449, 10] on p "Retirada" at bounding box center [452, 14] width 21 height 8
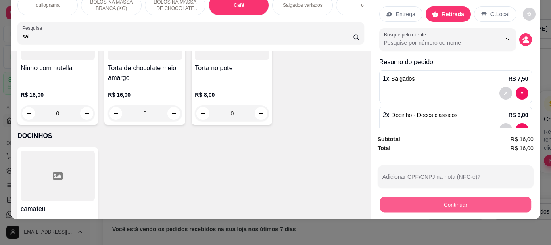
click at [448, 197] on button "Continuar" at bounding box center [455, 205] width 151 height 16
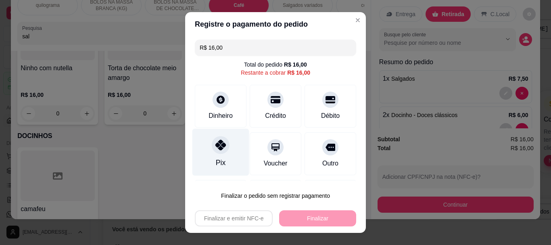
click at [217, 151] on div at bounding box center [221, 145] width 18 height 18
type input "R$ 0,00"
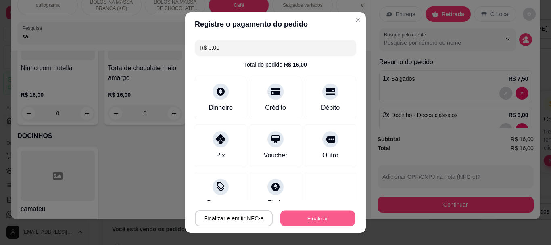
click at [309, 217] on button "Finalizar" at bounding box center [318, 218] width 75 height 16
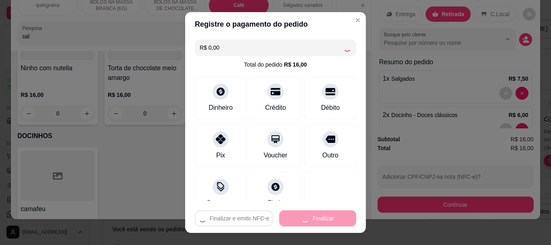
type input "0"
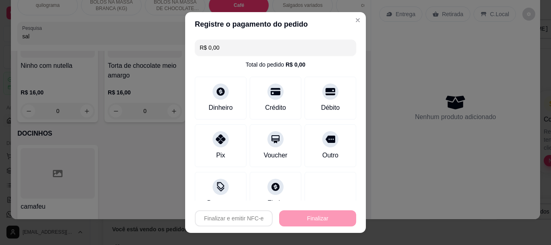
type input "-R$ 16,00"
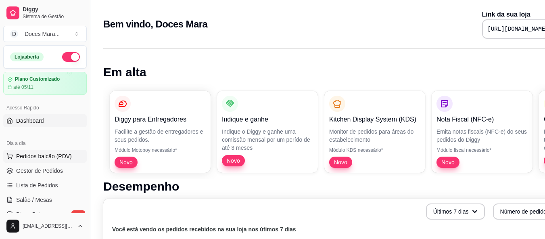
click at [40, 154] on span "Pedidos balcão (PDV)" at bounding box center [44, 156] width 56 height 8
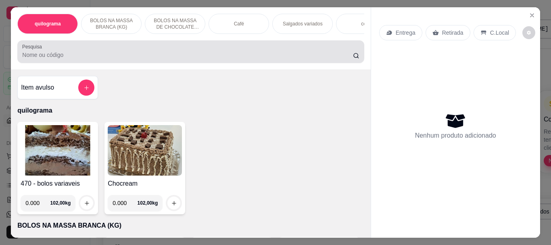
click at [78, 54] on input "Pesquisa" at bounding box center [187, 55] width 331 height 8
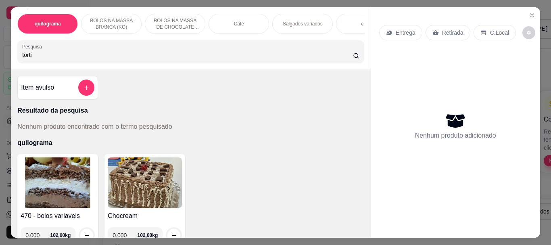
click at [45, 56] on input "torti" at bounding box center [187, 55] width 331 height 8
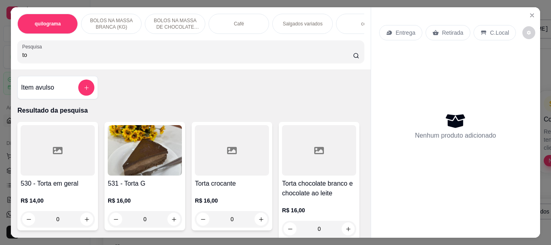
type input "t"
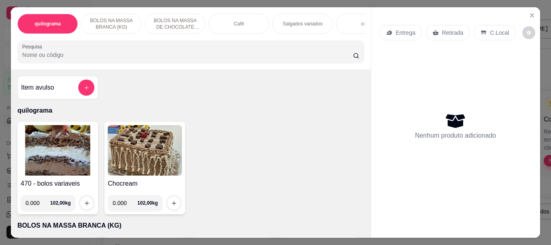
click at [22, 56] on input "Pesquisa" at bounding box center [187, 55] width 331 height 8
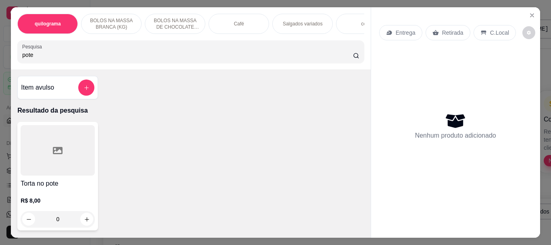
type input "pote"
click at [62, 161] on div at bounding box center [58, 150] width 74 height 50
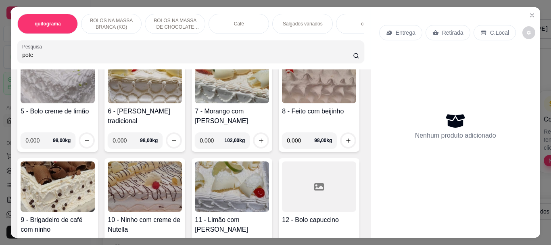
scroll to position [444, 0]
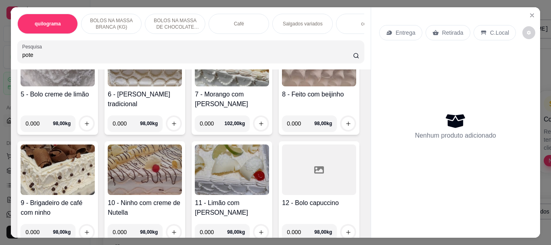
click at [249, 26] on div "Café" at bounding box center [239, 24] width 61 height 20
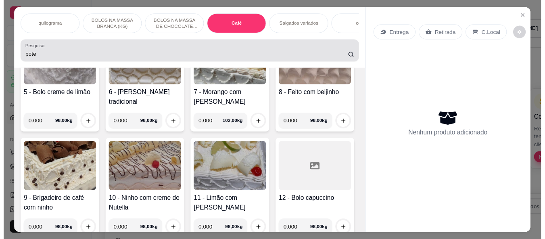
scroll to position [21, 0]
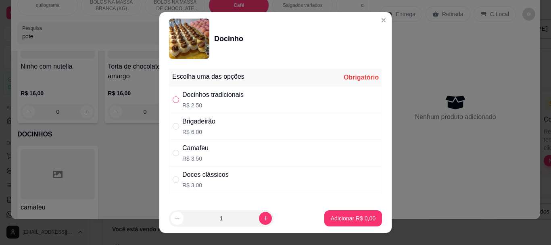
click at [173, 99] on input "" at bounding box center [176, 99] width 6 height 6
radio input "true"
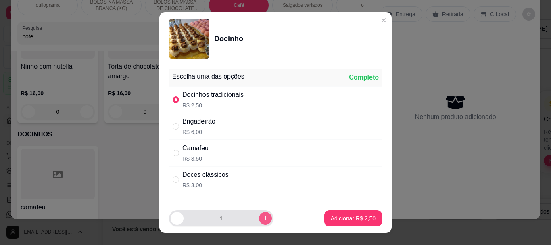
click at [264, 219] on icon "increase-product-quantity" at bounding box center [266, 218] width 4 height 4
click at [263, 218] on icon "increase-product-quantity" at bounding box center [266, 218] width 6 height 6
type input "3"
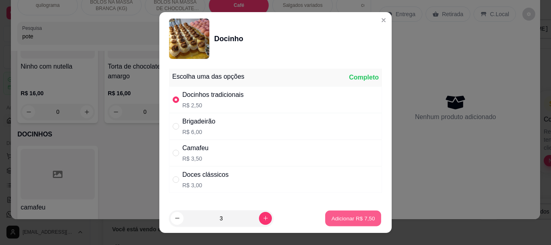
click at [355, 218] on p "Adicionar R$ 7,50" at bounding box center [353, 218] width 44 height 8
type input "3"
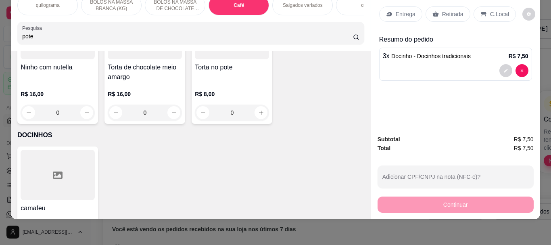
click at [442, 10] on p "Retirada" at bounding box center [452, 14] width 21 height 8
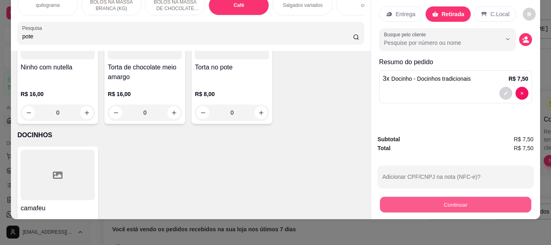
click at [447, 199] on button "Continuar" at bounding box center [455, 205] width 151 height 16
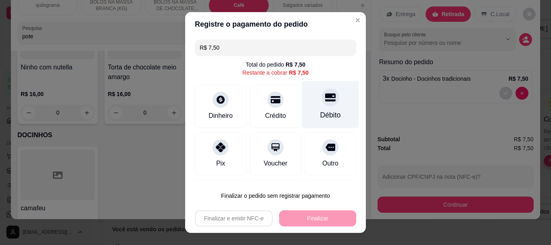
click at [321, 114] on div "Débito" at bounding box center [331, 115] width 21 height 10
type input "R$ 0,00"
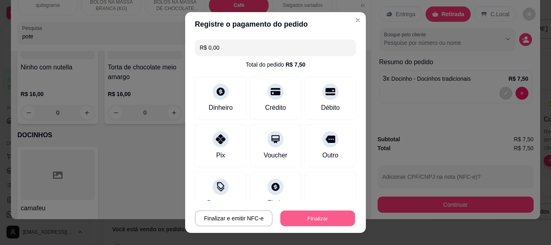
click at [314, 216] on button "Finalizar" at bounding box center [318, 218] width 75 height 16
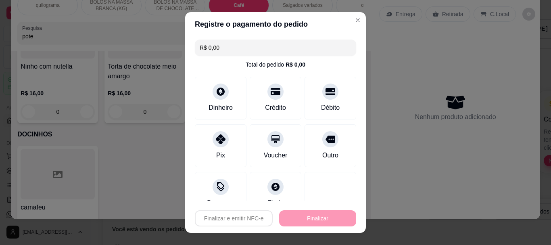
type input "0"
type input "-R$ 7,50"
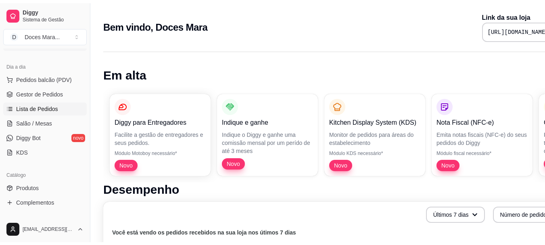
scroll to position [161, 0]
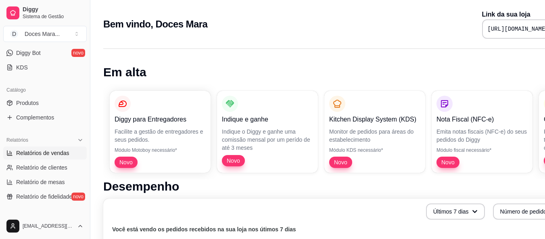
click at [54, 150] on span "Relatórios de vendas" at bounding box center [42, 153] width 53 height 8
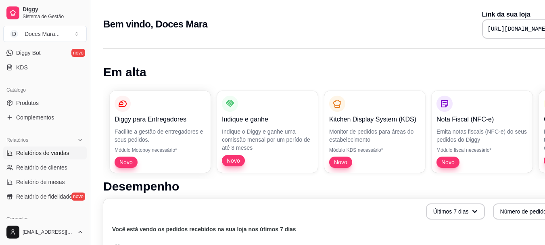
select select "ALL"
select select "0"
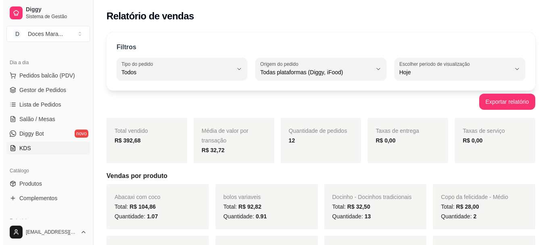
scroll to position [40, 0]
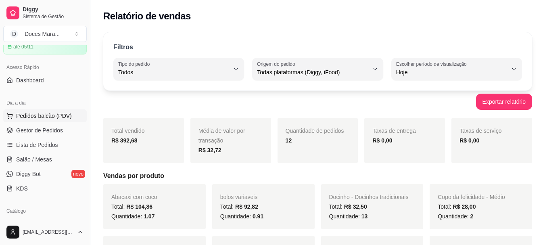
click at [48, 117] on span "Pedidos balcão (PDV)" at bounding box center [44, 116] width 56 height 8
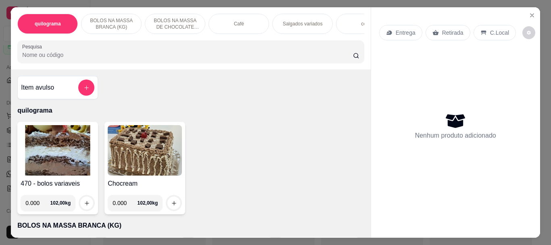
click at [44, 164] on img at bounding box center [58, 150] width 74 height 50
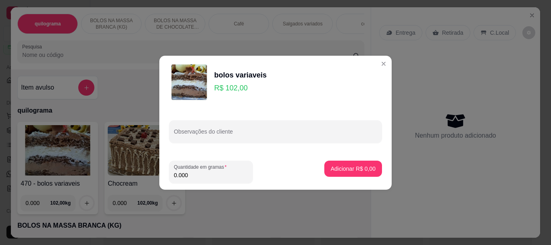
click at [224, 173] on input "0.000" at bounding box center [211, 175] width 74 height 8
type input "0.150"
click at [346, 171] on p "Adicionar R$ 15,30" at bounding box center [352, 169] width 48 height 8
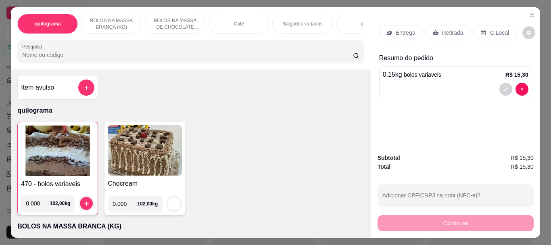
click at [77, 58] on input "Pesquisa" at bounding box center [187, 55] width 331 height 8
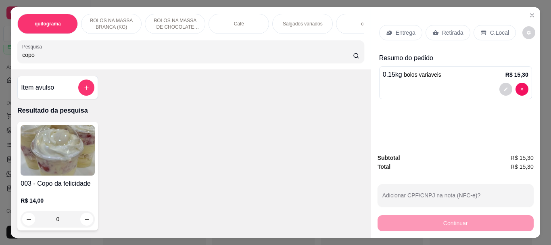
type input "copo"
click at [65, 150] on img at bounding box center [58, 150] width 74 height 50
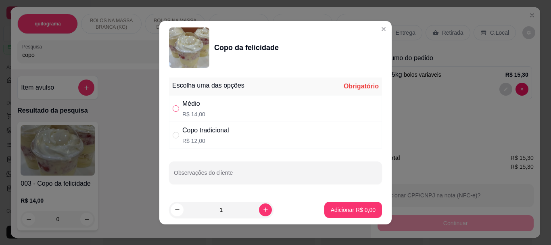
click at [173, 108] on input "" at bounding box center [176, 108] width 6 height 6
radio input "true"
click at [335, 213] on p "Adicionar R$ 14,00" at bounding box center [352, 210] width 47 height 8
type input "1"
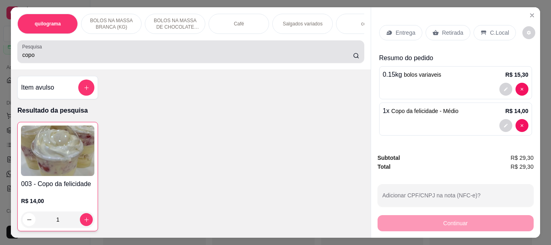
click at [48, 59] on input "copo" at bounding box center [187, 55] width 331 height 8
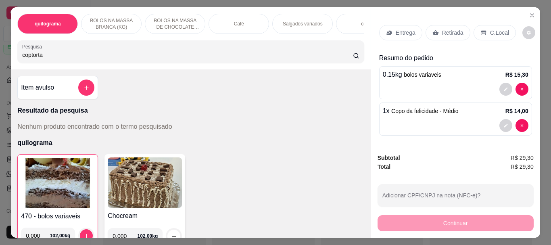
click at [29, 57] on input "coptorta" at bounding box center [187, 55] width 331 height 8
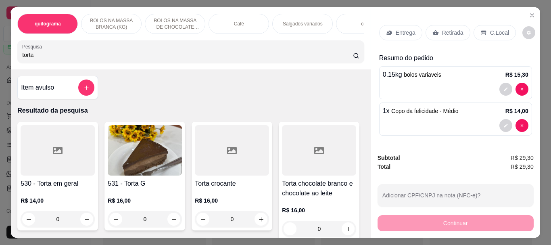
type input "torta"
click at [143, 159] on img at bounding box center [145, 150] width 74 height 50
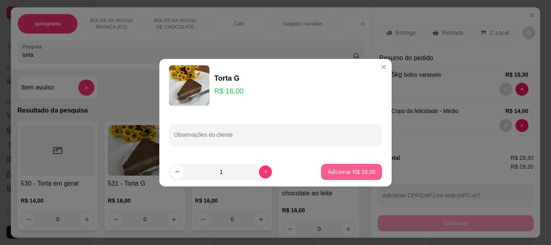
click at [330, 172] on p "Adicionar R$ 16,00" at bounding box center [352, 172] width 48 height 8
type input "1"
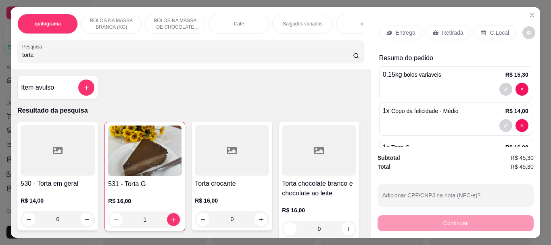
click at [41, 58] on input "torta" at bounding box center [187, 55] width 331 height 8
type input "t"
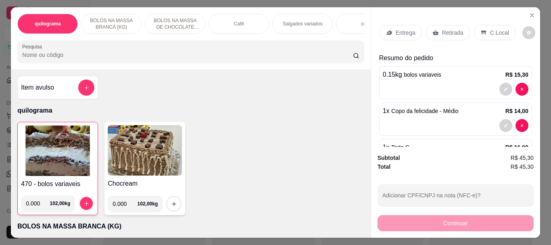
click at [446, 29] on p "Retirada" at bounding box center [452, 33] width 21 height 8
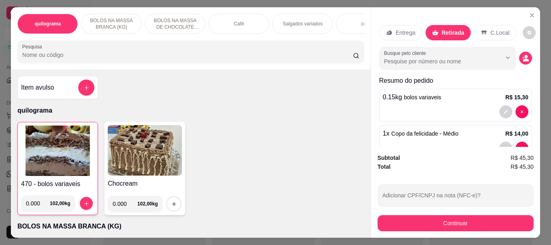
click at [66, 59] on input "Pesquisa" at bounding box center [187, 55] width 331 height 8
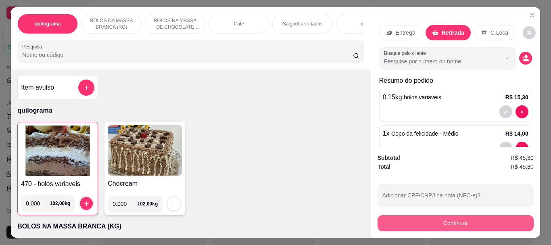
click at [446, 215] on button "Continuar" at bounding box center [456, 223] width 156 height 16
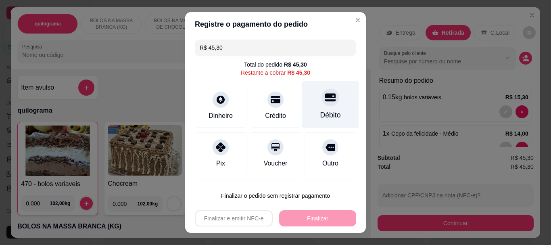
click at [322, 111] on div "Débito" at bounding box center [331, 115] width 21 height 10
type input "R$ 0,00"
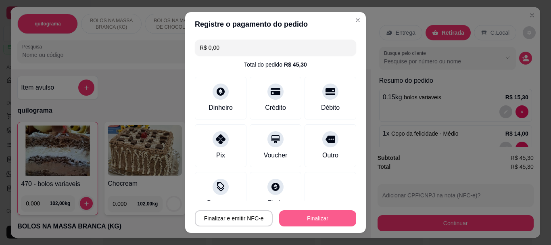
click at [315, 215] on button "Finalizar" at bounding box center [317, 218] width 77 height 16
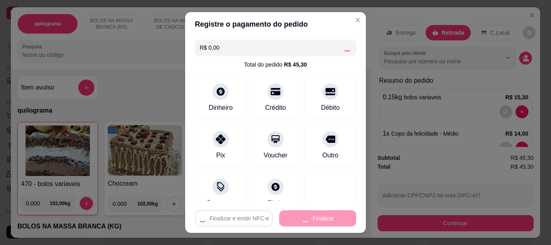
type input "0"
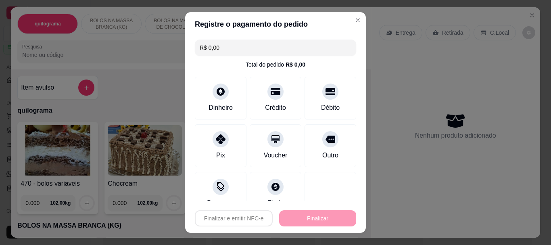
type input "-R$ 45,30"
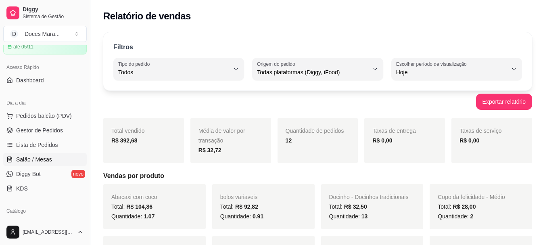
click at [49, 158] on span "Salão / Mesas" at bounding box center [34, 159] width 36 height 8
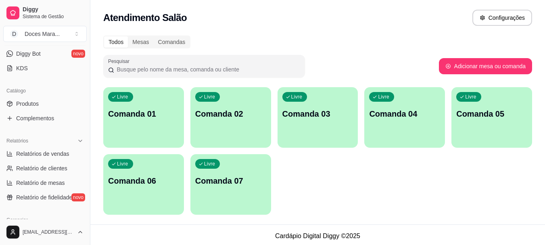
scroll to position [202, 0]
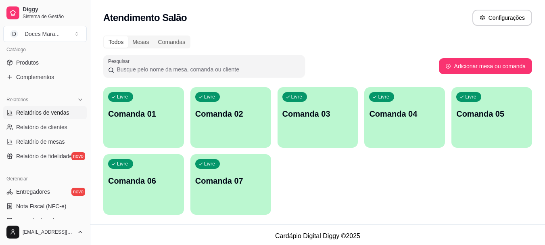
click at [38, 113] on span "Relatórios de vendas" at bounding box center [42, 113] width 53 height 8
select select "ALL"
select select "0"
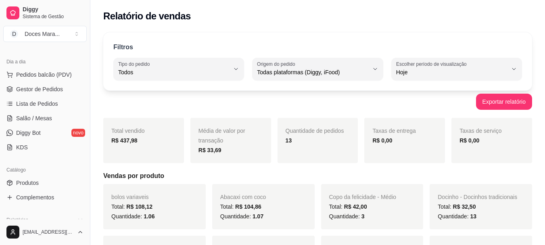
scroll to position [81, 0]
click at [47, 76] on span "Pedidos balcão (PDV)" at bounding box center [44, 75] width 56 height 8
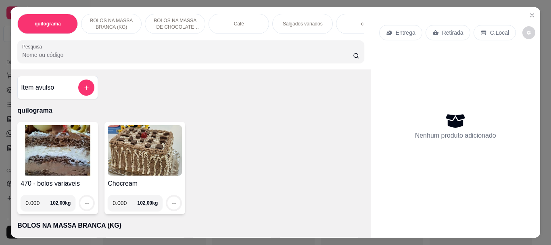
click at [63, 55] on input "Pesquisa" at bounding box center [187, 55] width 331 height 8
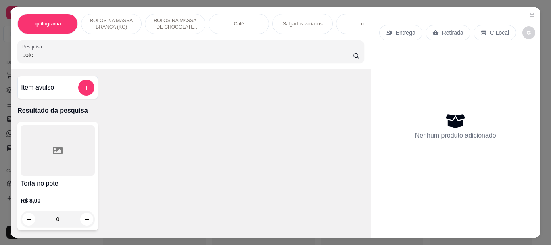
type input "pote"
click at [80, 149] on div at bounding box center [58, 150] width 74 height 50
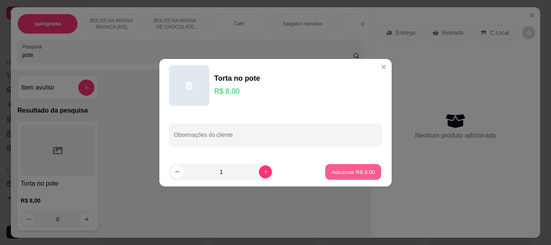
click at [331, 169] on p "Adicionar R$ 8,00" at bounding box center [353, 172] width 44 height 8
type input "1"
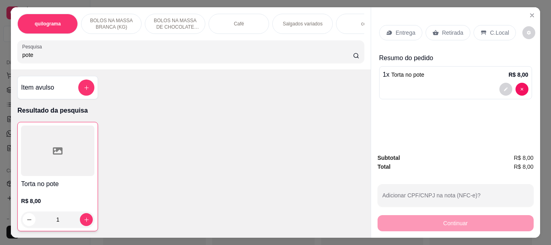
click at [442, 29] on p "Retirada" at bounding box center [452, 33] width 21 height 8
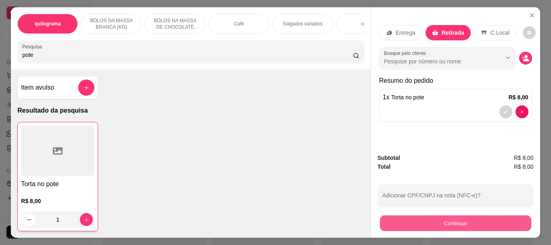
click at [448, 222] on button "Continuar" at bounding box center [455, 223] width 151 height 16
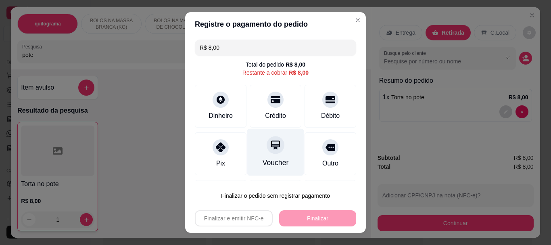
click at [270, 146] on icon at bounding box center [275, 145] width 10 height 10
type input "R$ 0,00"
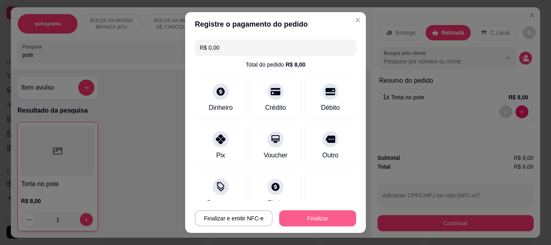
click at [323, 221] on button "Finalizar" at bounding box center [317, 218] width 77 height 16
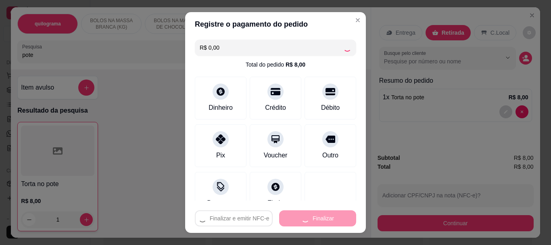
type input "0"
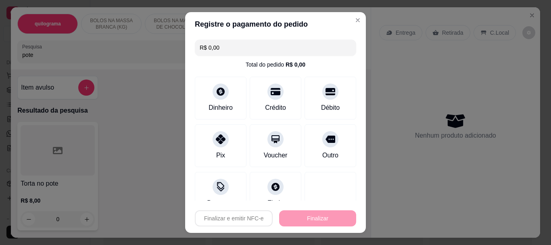
type input "-R$ 8,00"
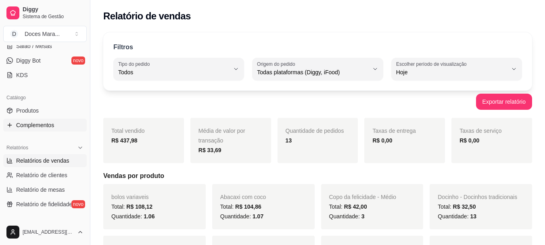
scroll to position [161, 0]
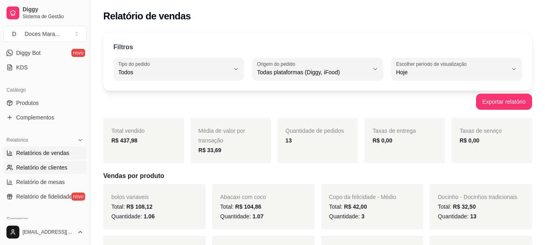
click at [42, 168] on span "Relatório de clientes" at bounding box center [41, 168] width 51 height 8
select select "30"
select select "HIGHEST_TOTAL_SPENT_WITH_ORDERS"
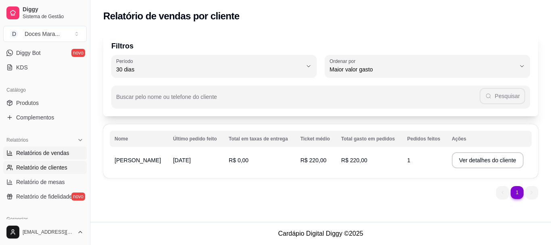
click at [35, 153] on span "Relatórios de vendas" at bounding box center [42, 153] width 53 height 8
select select "ALL"
select select "0"
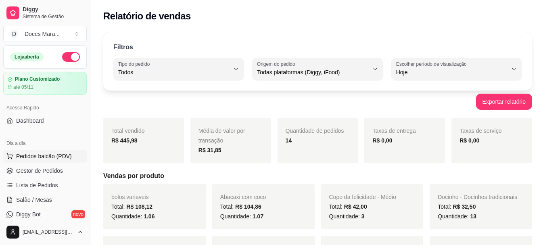
click at [48, 155] on span "Pedidos balcão (PDV)" at bounding box center [44, 156] width 56 height 8
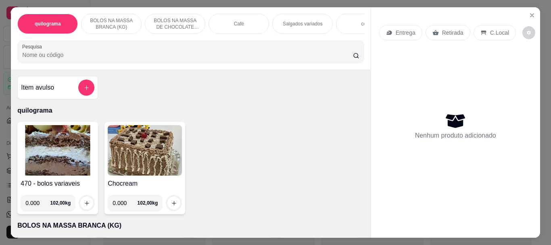
select select "30"
select select "HIGHEST_TOTAL_SPENT_WITH_ORDERS"
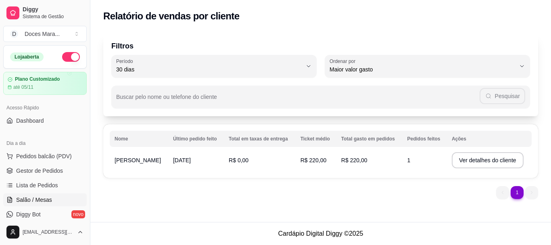
click at [44, 201] on span "Salão / Mesas" at bounding box center [34, 200] width 36 height 8
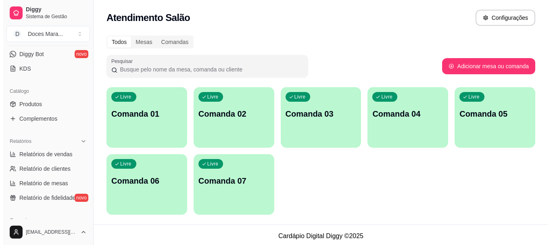
scroll to position [161, 0]
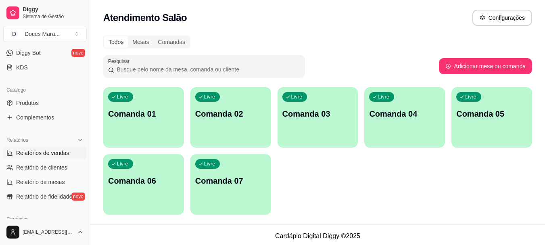
click at [37, 153] on span "Relatórios de vendas" at bounding box center [42, 153] width 53 height 8
select select "ALL"
select select "0"
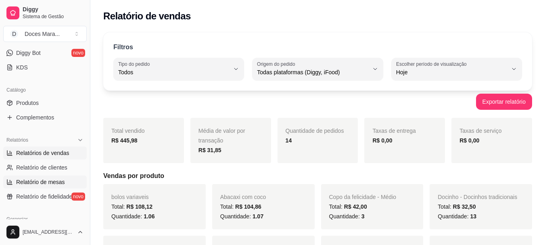
click at [61, 180] on span "Relatório de mesas" at bounding box center [40, 182] width 49 height 8
select select "TOTAL_OF_ORDERS"
select select "7"
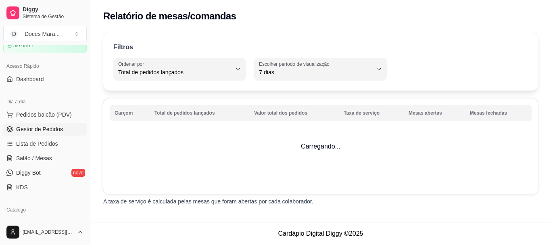
scroll to position [40, 0]
click at [44, 157] on span "Salão / Mesas" at bounding box center [34, 159] width 36 height 8
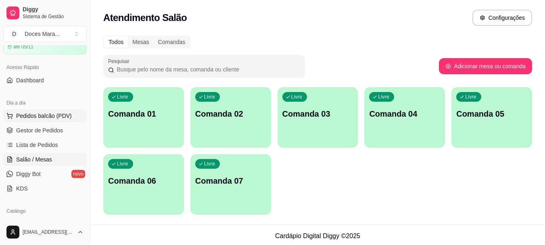
click at [38, 115] on span "Pedidos balcão (PDV)" at bounding box center [44, 116] width 56 height 8
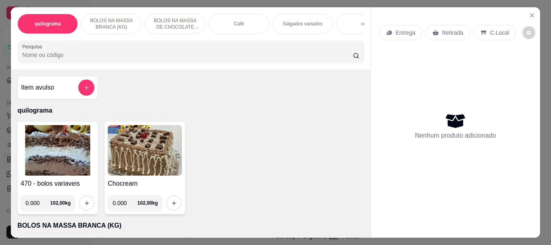
select select "TOTAL_OF_ORDERS"
select select "7"
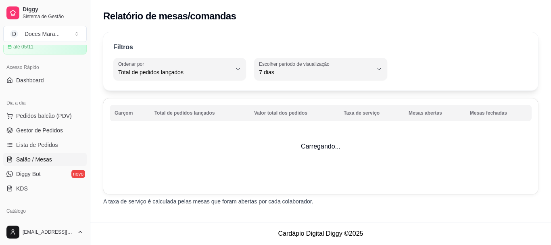
click at [42, 159] on span "Salão / Mesas" at bounding box center [34, 159] width 36 height 8
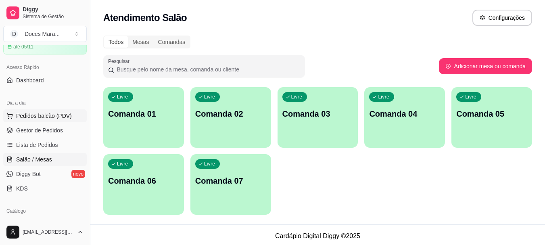
click at [40, 115] on span "Pedidos balcão (PDV)" at bounding box center [44, 116] width 56 height 8
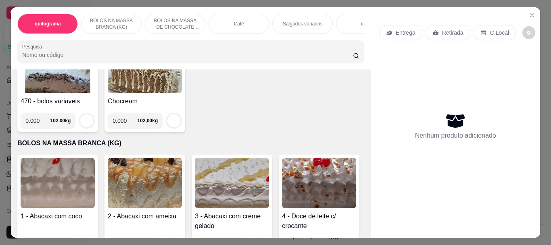
scroll to position [121, 0]
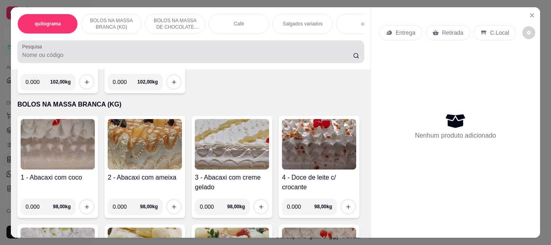
click at [45, 59] on input "Pesquisa" at bounding box center [187, 55] width 331 height 8
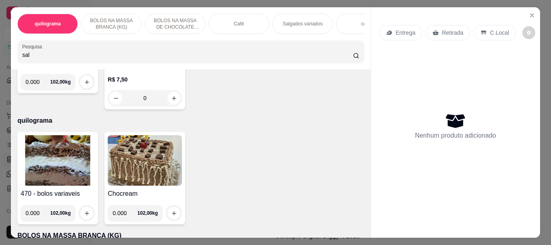
scroll to position [252, 0]
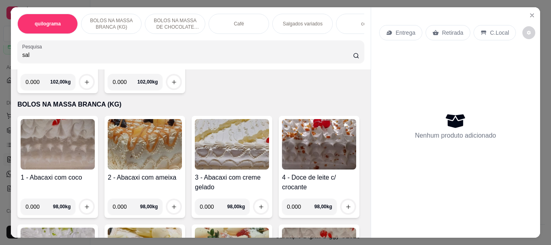
type input "sal"
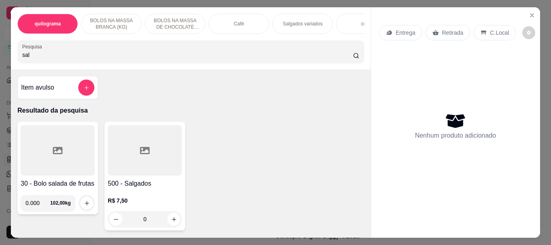
click at [129, 165] on div at bounding box center [145, 150] width 74 height 50
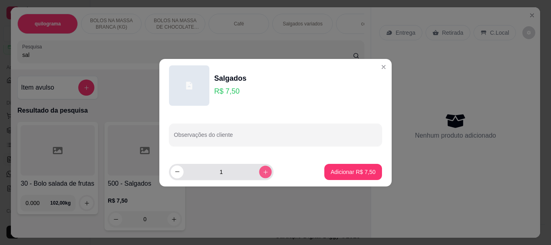
click at [263, 173] on icon "increase-product-quantity" at bounding box center [266, 172] width 6 height 6
type input "2"
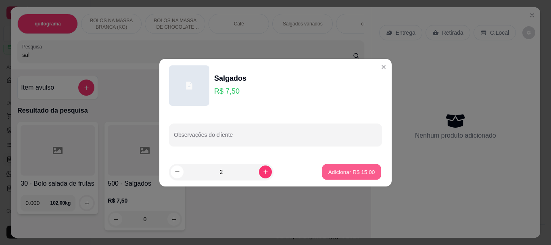
click at [350, 174] on p "Adicionar R$ 15,00" at bounding box center [352, 172] width 47 height 8
type input "2"
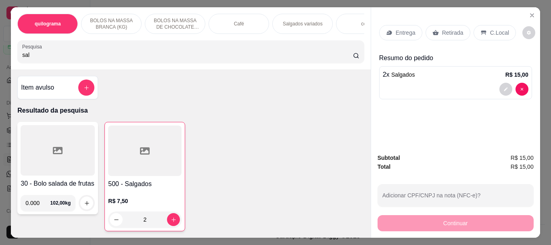
click at [34, 58] on input "sal" at bounding box center [187, 55] width 331 height 8
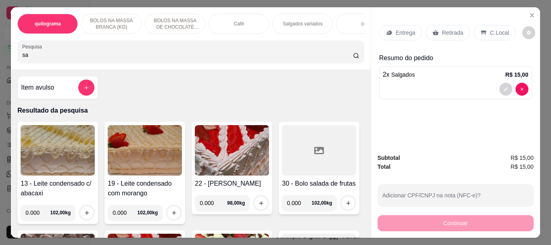
type input "s"
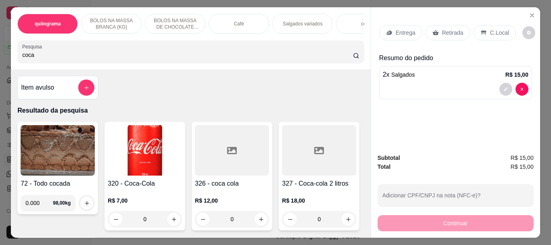
type input "coca"
click at [123, 147] on img at bounding box center [145, 150] width 74 height 50
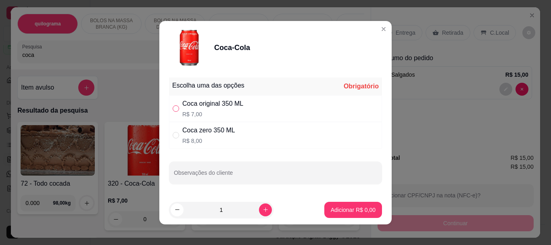
click at [173, 108] on input "" at bounding box center [176, 108] width 6 height 6
radio input "true"
click at [350, 211] on p "Adicionar R$ 7,00" at bounding box center [353, 210] width 44 height 8
type input "1"
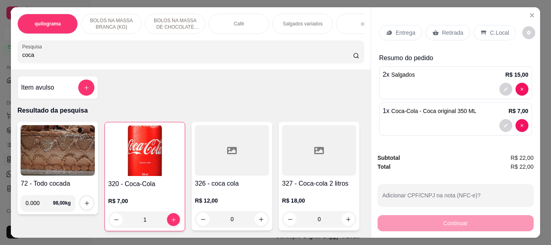
click at [234, 23] on p "Café" at bounding box center [239, 24] width 10 height 6
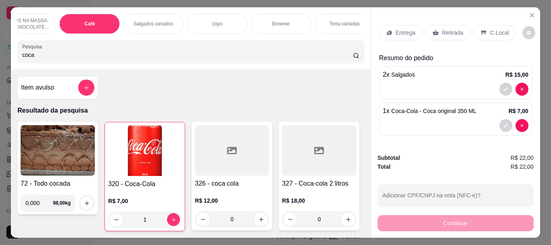
scroll to position [0, 161]
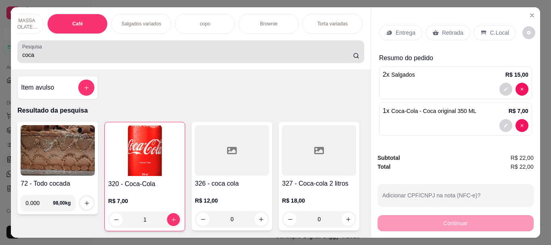
click at [193, 52] on div "coca" at bounding box center [190, 52] width 337 height 16
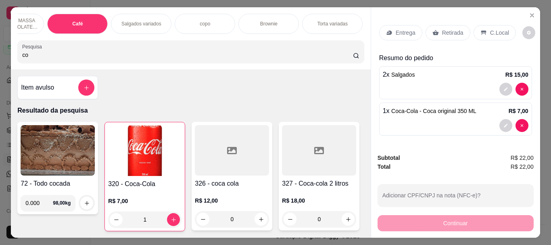
type input "c"
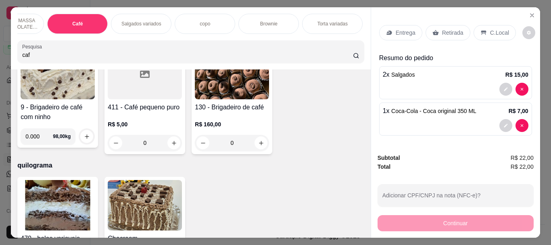
scroll to position [0, 0]
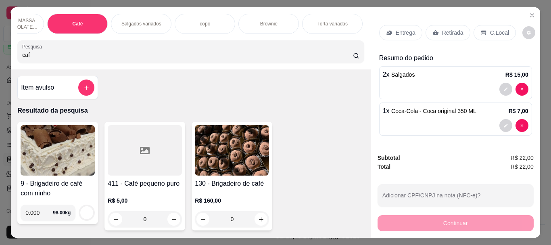
type input "caf"
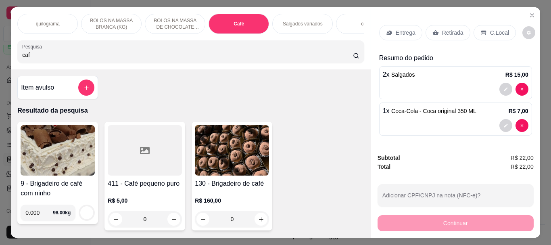
click at [230, 21] on div "Café" at bounding box center [239, 24] width 61 height 20
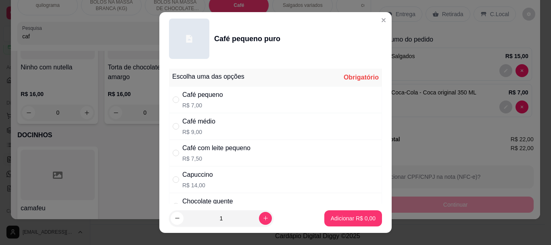
click at [186, 101] on div "Café pequeno R$ 7,00" at bounding box center [202, 99] width 41 height 19
radio input "true"
click at [335, 217] on p "Adicionar R$ 7,00" at bounding box center [353, 218] width 44 height 8
type input "1"
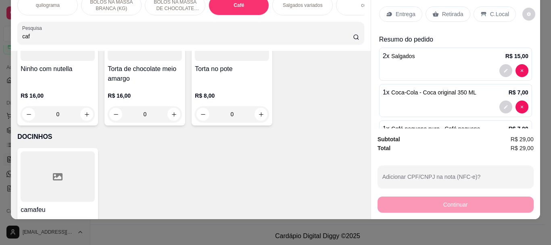
scroll to position [2992, 0]
click at [493, 10] on p "C.Local" at bounding box center [500, 14] width 19 height 8
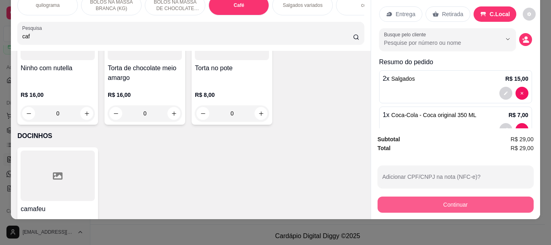
click at [444, 197] on button "Continuar" at bounding box center [456, 205] width 156 height 16
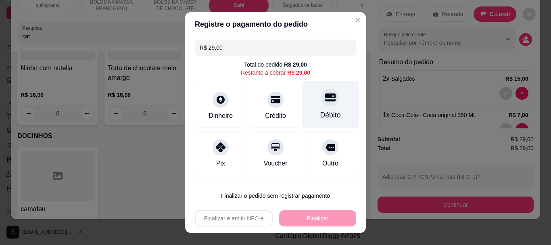
click at [310, 104] on div "Débito" at bounding box center [330, 104] width 57 height 47
type input "R$ 0,00"
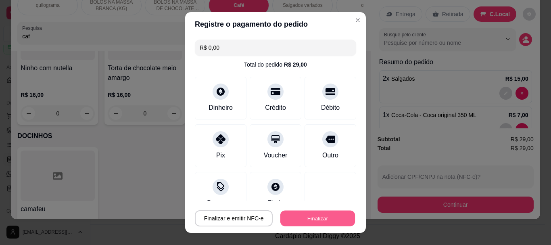
click at [301, 214] on button "Finalizar" at bounding box center [318, 218] width 75 height 16
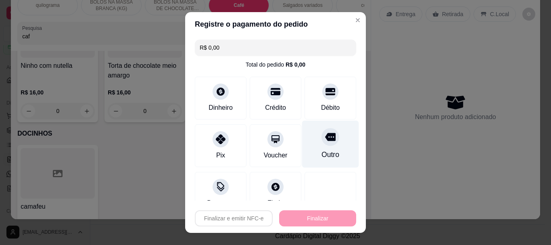
type input "0"
type input "-R$ 29,00"
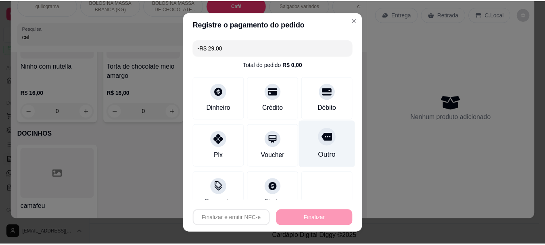
scroll to position [2991, 0]
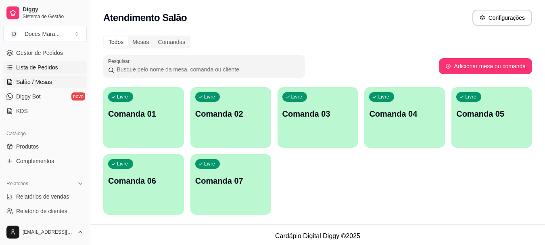
scroll to position [121, 0]
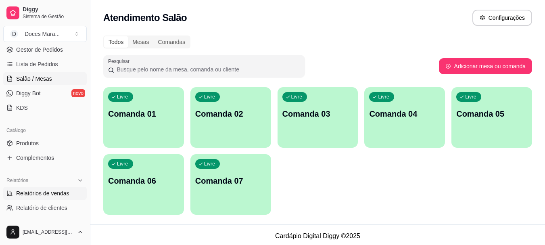
click at [44, 193] on span "Relatórios de vendas" at bounding box center [42, 193] width 53 height 8
select select "ALL"
select select "0"
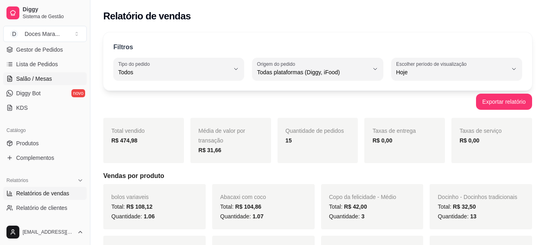
click at [39, 79] on span "Salão / Mesas" at bounding box center [34, 79] width 36 height 8
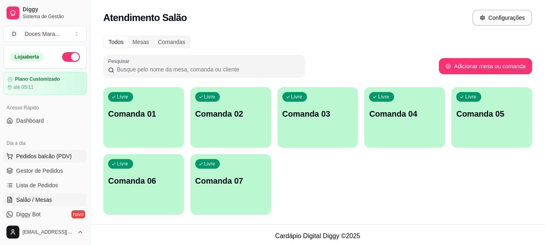
click at [33, 154] on span "Pedidos balcão (PDV)" at bounding box center [44, 156] width 56 height 8
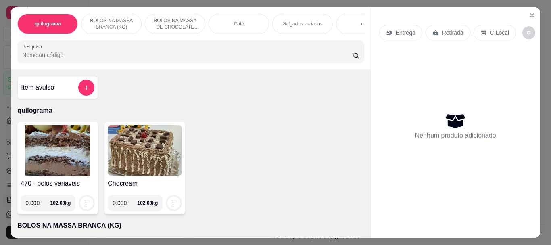
click at [52, 126] on div "470 - bolos variaveis 0.000 102,00 kg" at bounding box center [57, 168] width 81 height 92
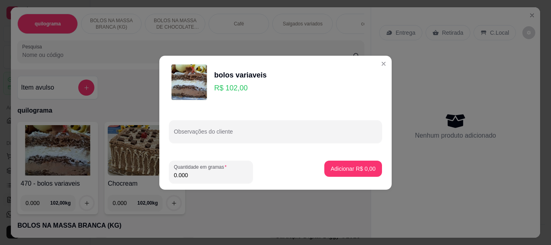
click at [193, 173] on input "0.000" at bounding box center [211, 175] width 74 height 8
type input "0.150"
click at [369, 169] on p "Adicionar R$ 15,30" at bounding box center [352, 169] width 47 height 8
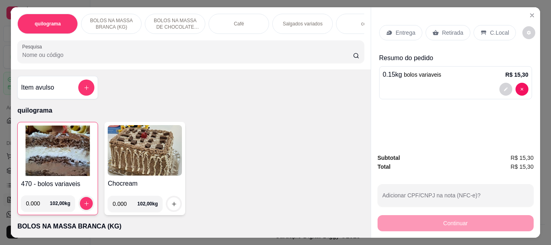
click at [32, 58] on input "Pesquisa" at bounding box center [187, 55] width 331 height 8
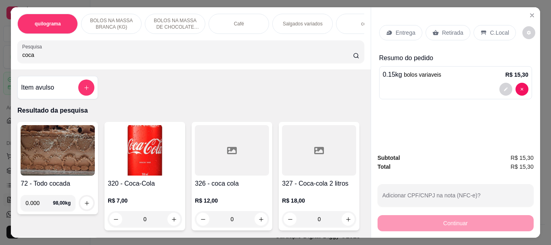
type input "coca"
click at [123, 149] on img at bounding box center [145, 150] width 74 height 50
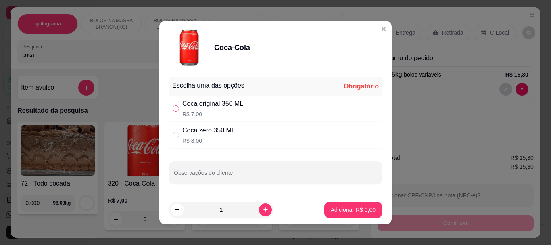
click at [173, 109] on input "" at bounding box center [176, 108] width 6 height 6
radio input "true"
click at [331, 207] on p "Adicionar R$ 7,00" at bounding box center [353, 210] width 45 height 8
type input "1"
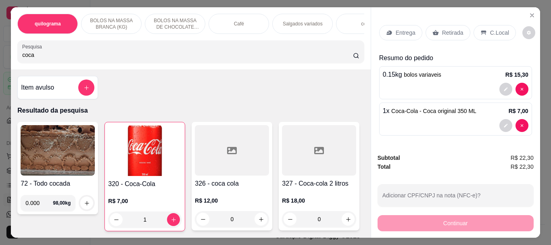
click at [43, 58] on input "coca" at bounding box center [187, 55] width 331 height 8
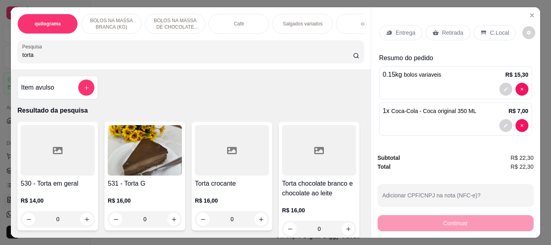
click at [132, 172] on img at bounding box center [145, 150] width 74 height 50
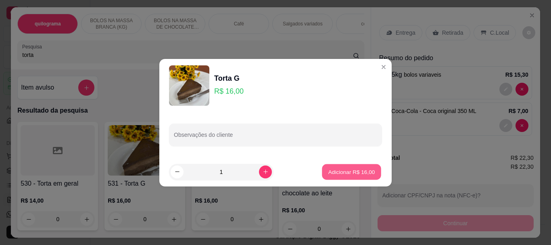
click at [344, 171] on p "Adicionar R$ 16,00" at bounding box center [352, 172] width 47 height 8
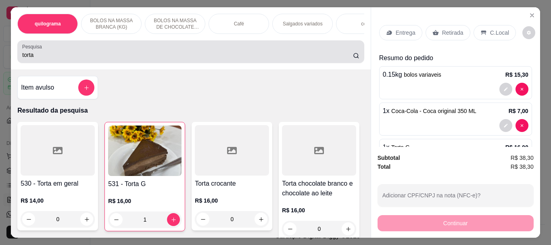
click at [59, 56] on input "torta" at bounding box center [187, 55] width 331 height 8
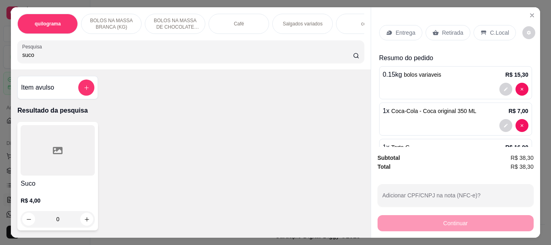
click at [57, 167] on div at bounding box center [58, 150] width 74 height 50
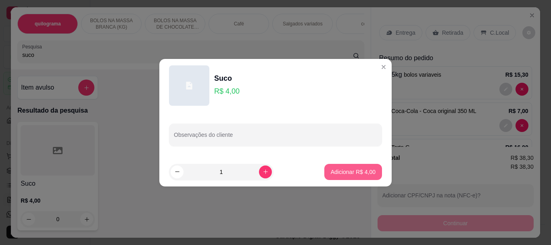
click at [331, 170] on p "Adicionar R$ 4,00" at bounding box center [353, 172] width 45 height 8
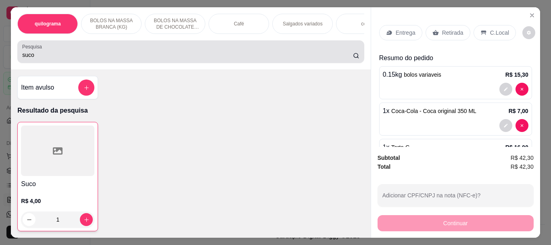
click at [36, 58] on input "suco" at bounding box center [187, 55] width 331 height 8
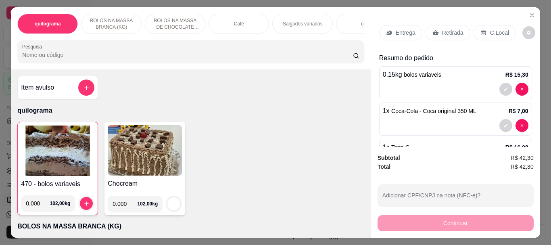
click at [53, 153] on img at bounding box center [57, 151] width 73 height 50
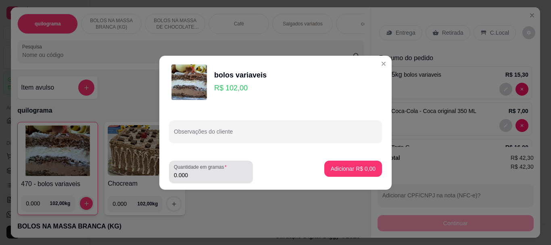
click at [203, 178] on input "0.000" at bounding box center [211, 175] width 74 height 8
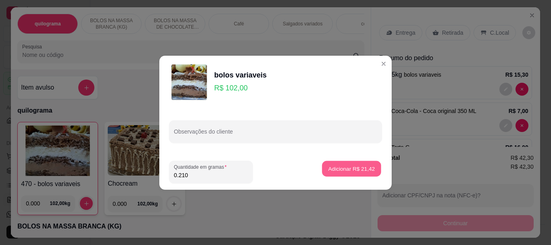
click at [343, 171] on p "Adicionar R$ 21,42" at bounding box center [352, 169] width 47 height 8
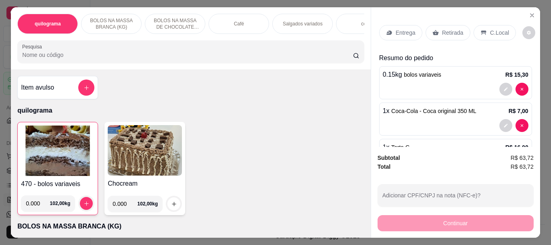
click at [54, 55] on input "Pesquisa" at bounding box center [187, 55] width 331 height 8
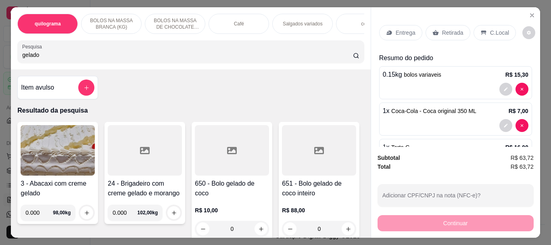
click at [214, 154] on div at bounding box center [232, 150] width 74 height 50
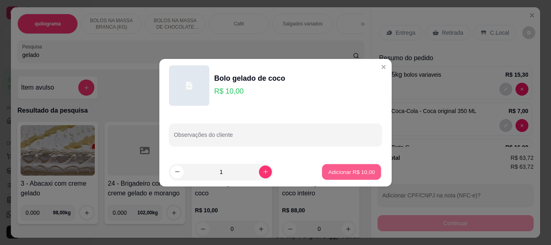
click at [341, 170] on p "Adicionar R$ 10,00" at bounding box center [352, 172] width 47 height 8
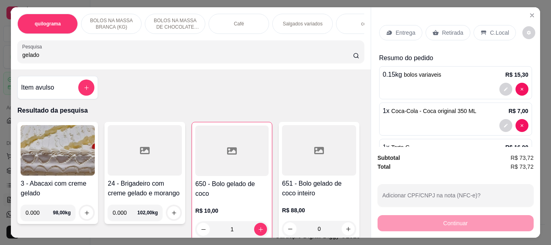
click at [450, 29] on p "Retirada" at bounding box center [452, 33] width 21 height 8
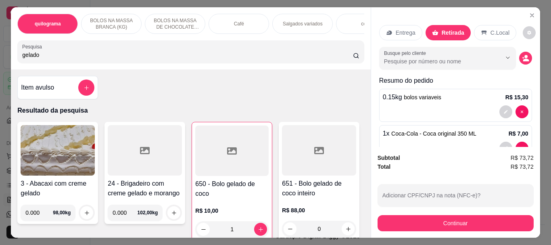
drag, startPoint x: 465, startPoint y: 237, endPoint x: 460, endPoint y: 230, distance: 8.9
click at [464, 235] on div "quilograma BOLOS NA MASSA BRANCA (KG) BOLOS NA MASSA DE CHOCOLATE preço por (KG…" at bounding box center [275, 122] width 551 height 245
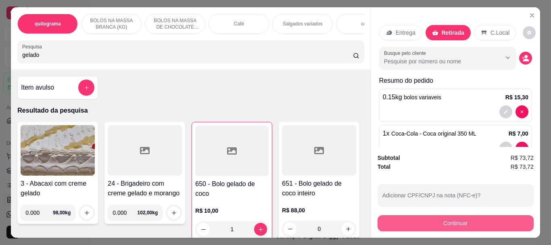
click at [456, 221] on button "Continuar" at bounding box center [456, 223] width 156 height 16
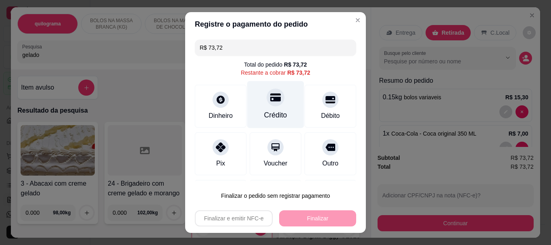
click at [270, 99] on icon at bounding box center [275, 98] width 10 height 8
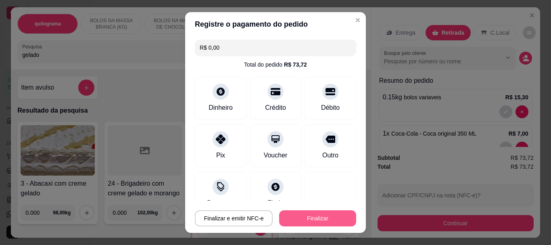
click at [320, 222] on button "Finalizar" at bounding box center [317, 218] width 77 height 16
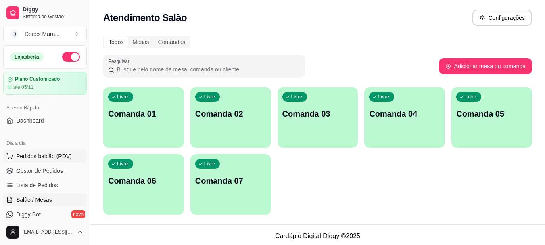
click at [30, 154] on span "Pedidos balcão (PDV)" at bounding box center [44, 156] width 56 height 8
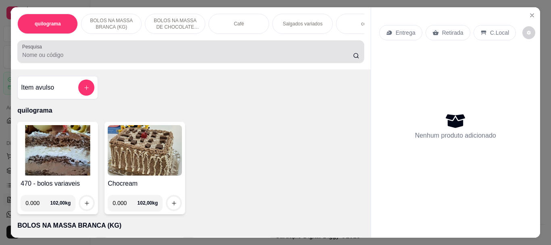
click at [18, 59] on div "Pesquisa" at bounding box center [190, 51] width 347 height 23
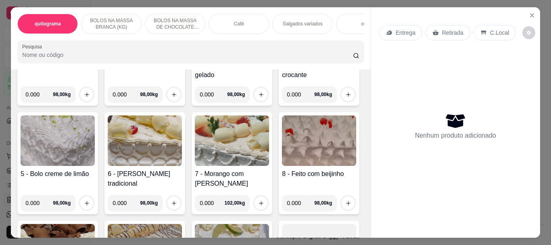
scroll to position [283, 0]
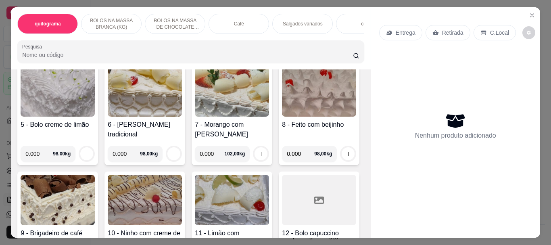
click at [195, 117] on img at bounding box center [232, 91] width 74 height 50
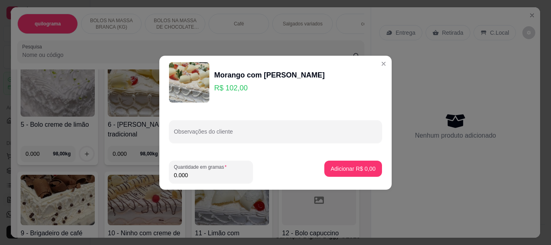
click at [196, 176] on input "0.000" at bounding box center [211, 175] width 74 height 8
click at [358, 168] on p "Adicionar R$ 385,56" at bounding box center [350, 169] width 51 height 8
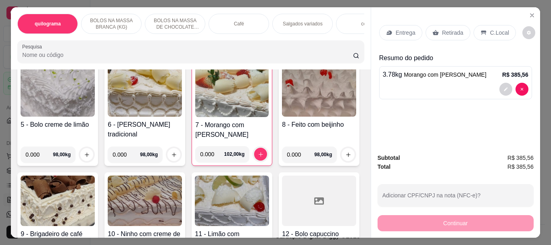
click at [442, 29] on p "Retirada" at bounding box center [452, 33] width 21 height 8
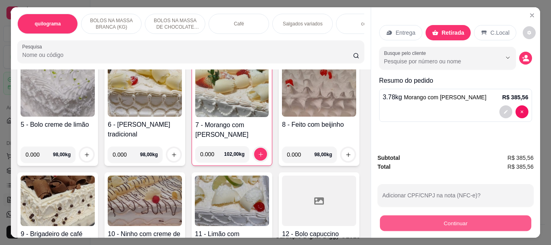
click at [444, 219] on button "Continuar" at bounding box center [455, 223] width 151 height 16
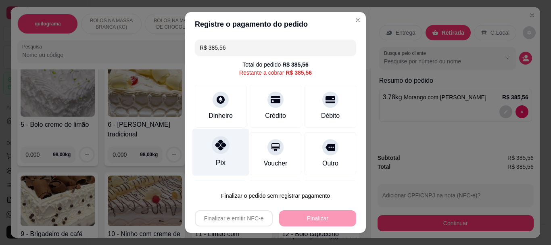
click at [209, 161] on div "Pix" at bounding box center [221, 152] width 57 height 47
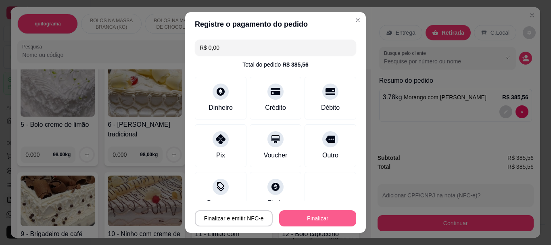
click at [299, 215] on button "Finalizar" at bounding box center [317, 218] width 77 height 16
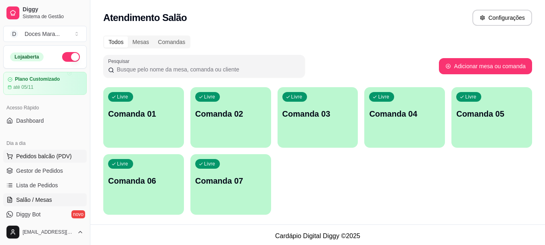
click at [50, 157] on span "Pedidos balcão (PDV)" at bounding box center [44, 156] width 56 height 8
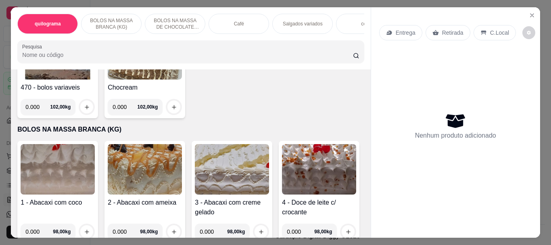
scroll to position [161, 0]
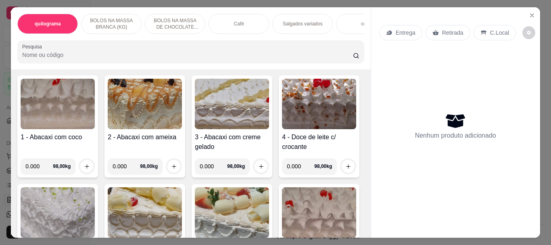
click at [217, 111] on img at bounding box center [232, 104] width 74 height 50
click at [182, 195] on img at bounding box center [145, 212] width 74 height 50
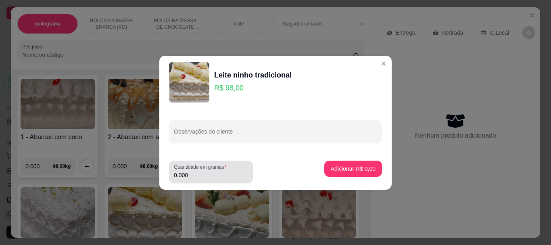
click at [246, 174] on input "0.000" at bounding box center [211, 175] width 74 height 8
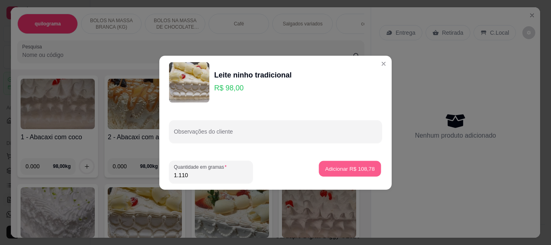
click at [354, 168] on p "Adicionar R$ 108,78" at bounding box center [350, 169] width 50 height 8
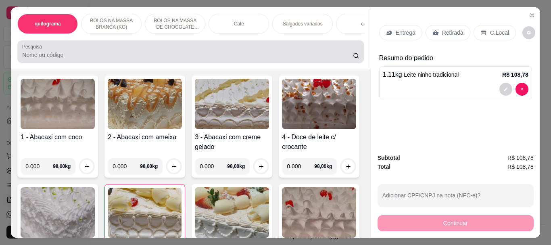
click at [62, 57] on input "Pesquisa" at bounding box center [187, 55] width 331 height 8
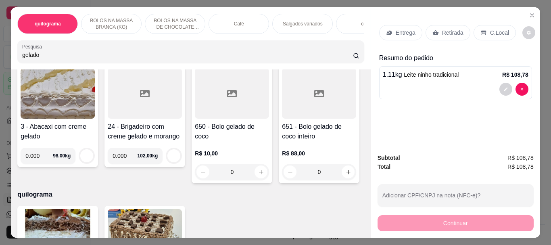
scroll to position [0, 0]
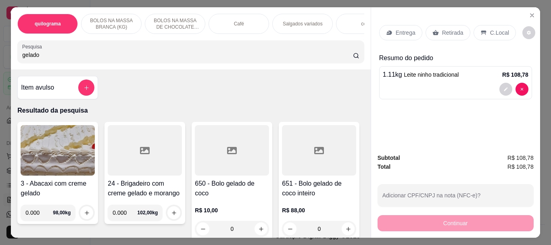
click at [245, 165] on div at bounding box center [232, 150] width 74 height 50
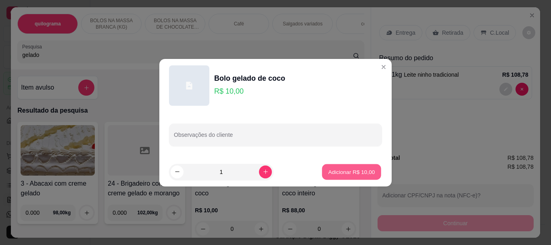
click at [345, 172] on p "Adicionar R$ 10,00" at bounding box center [352, 172] width 47 height 8
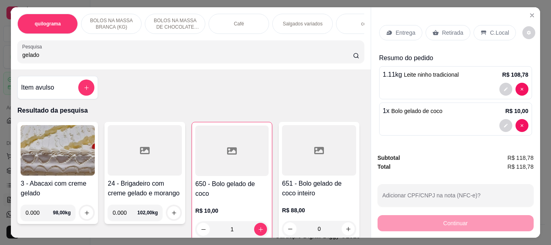
click at [446, 29] on p "Retirada" at bounding box center [452, 33] width 21 height 8
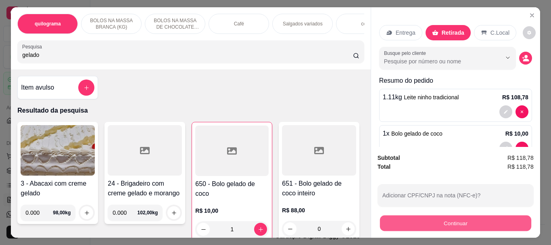
click at [444, 215] on button "Continuar" at bounding box center [455, 223] width 151 height 16
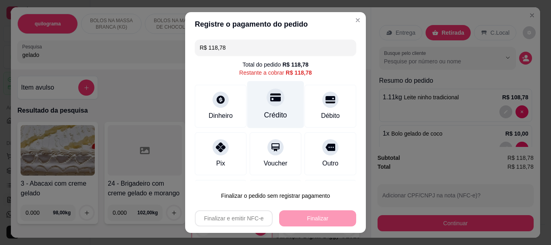
click at [263, 108] on div "Crédito" at bounding box center [275, 104] width 57 height 47
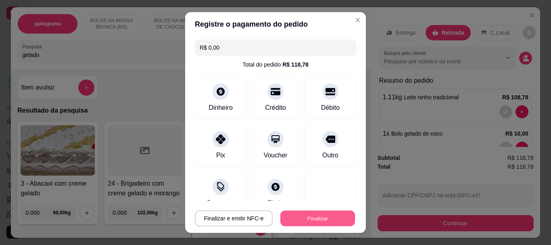
click at [296, 221] on button "Finalizar" at bounding box center [318, 218] width 75 height 16
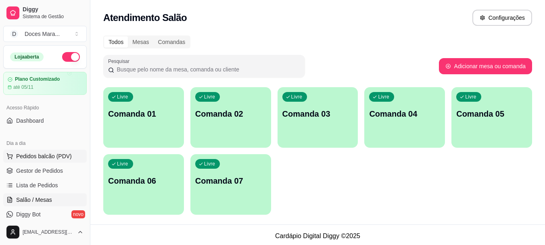
click at [50, 156] on span "Pedidos balcão (PDV)" at bounding box center [44, 156] width 56 height 8
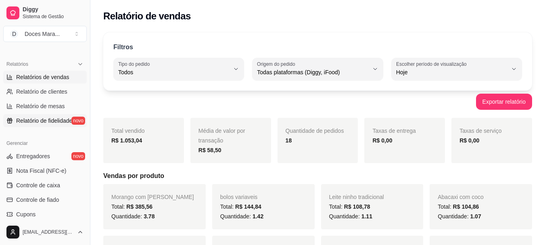
scroll to position [242, 0]
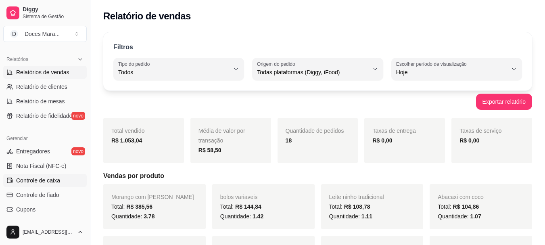
click at [48, 178] on span "Controle de caixa" at bounding box center [38, 180] width 44 height 8
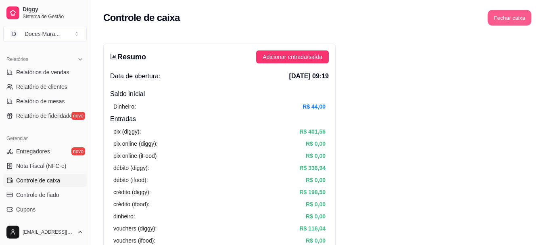
click at [515, 19] on button "Fechar caixa" at bounding box center [510, 18] width 44 height 16
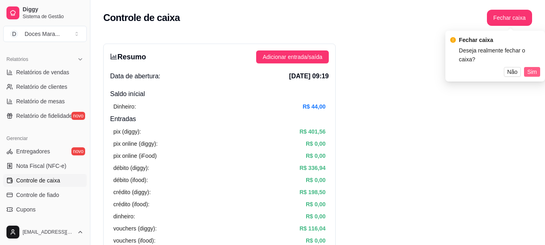
click at [528, 67] on button "Sim" at bounding box center [532, 72] width 16 height 10
